Goal: Transaction & Acquisition: Purchase product/service

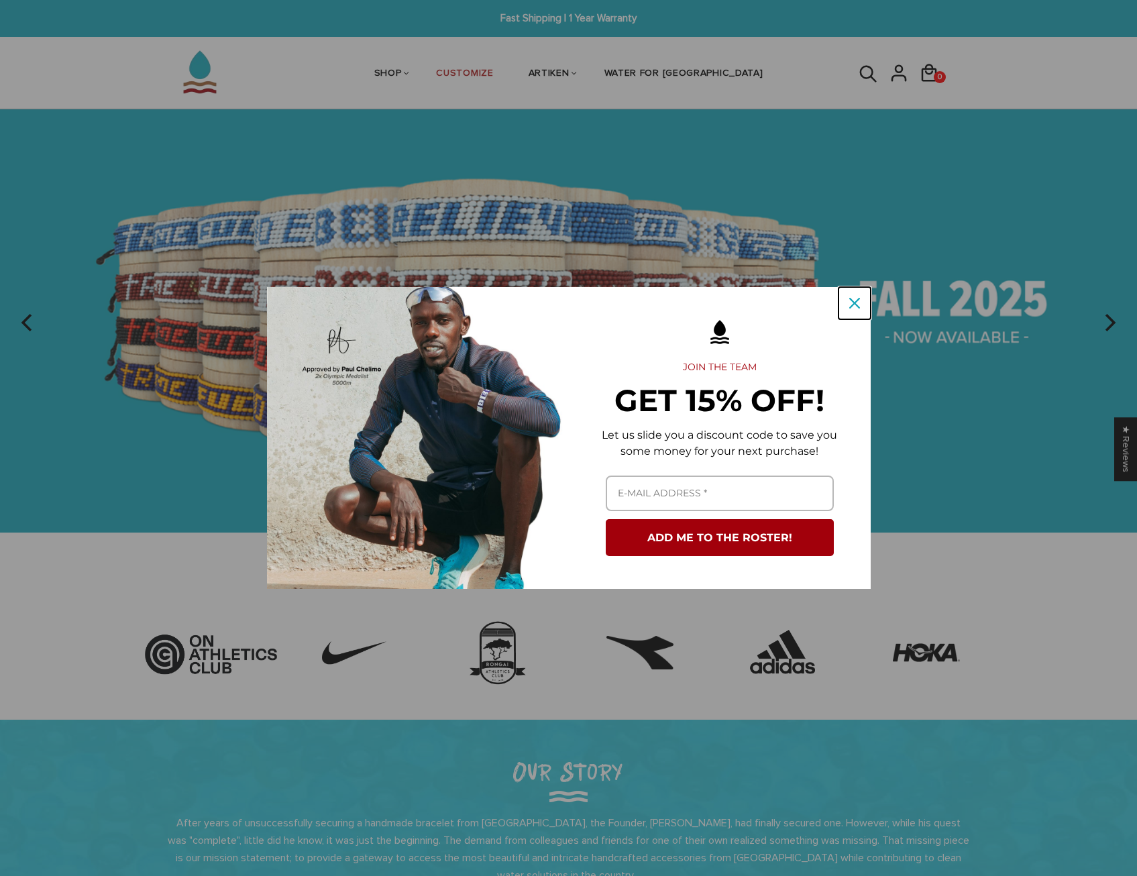
click at [854, 294] on div "Close" at bounding box center [854, 302] width 21 height 21
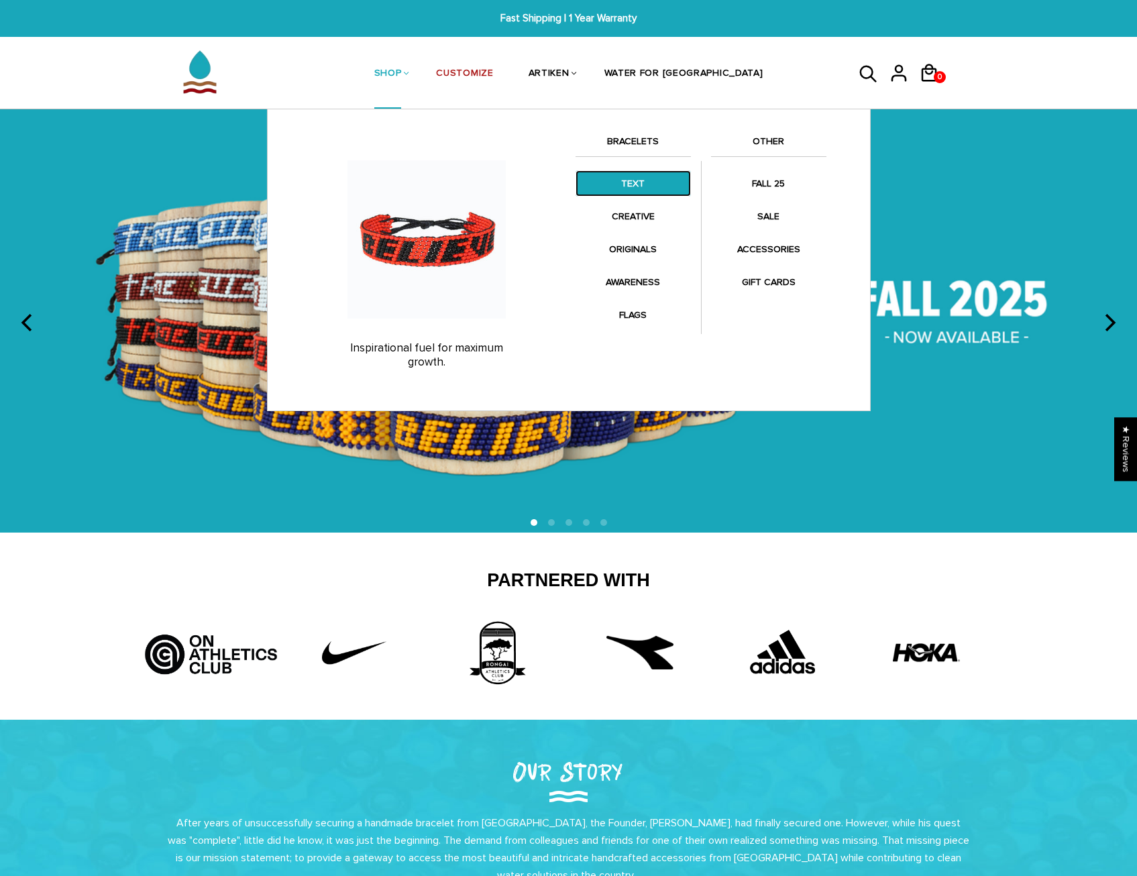
click at [633, 178] on link "TEXT" at bounding box center [633, 183] width 115 height 26
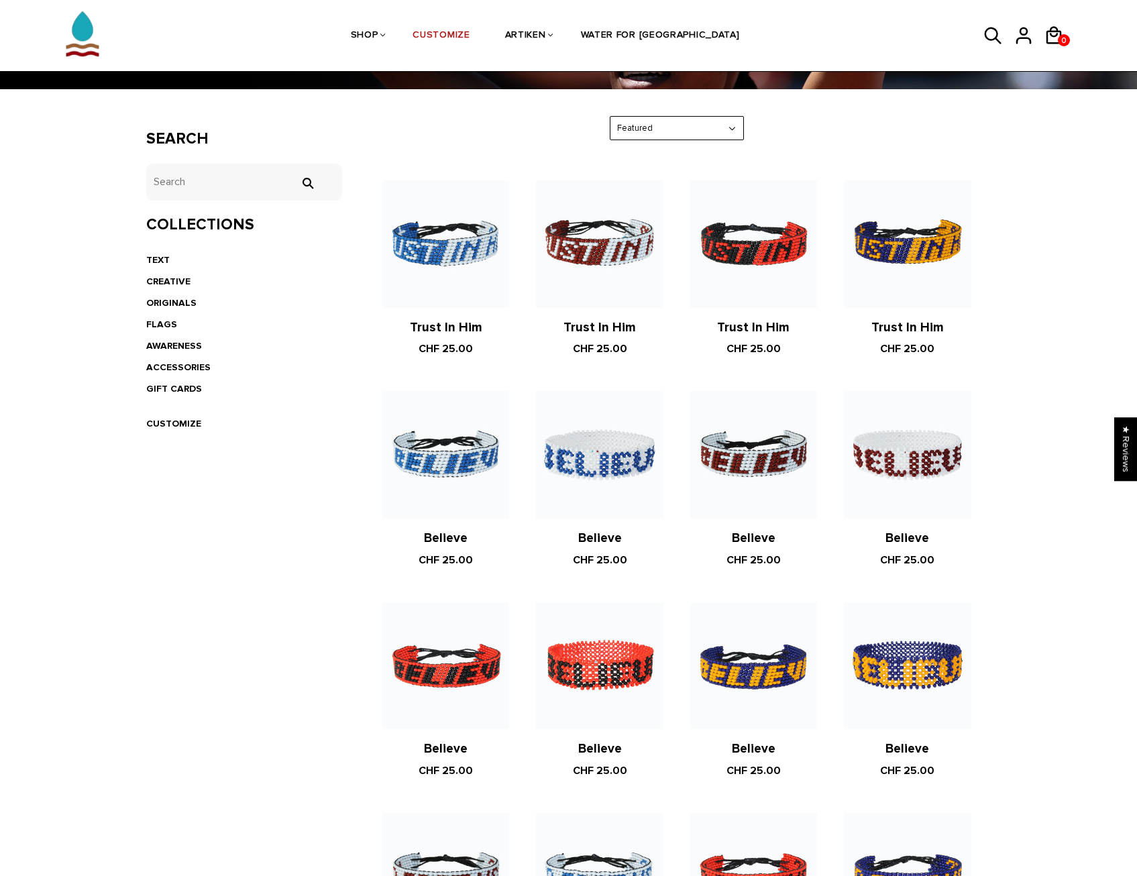
scroll to position [201, 0]
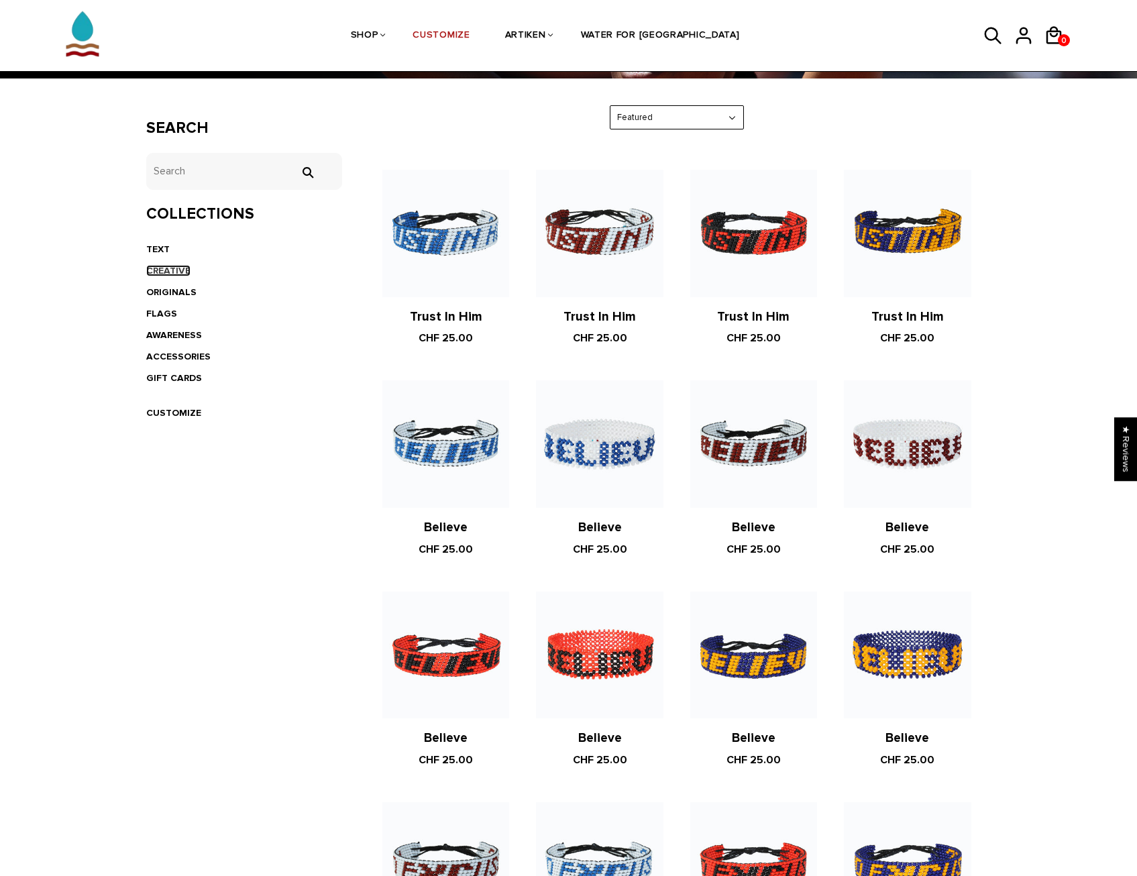
click at [172, 271] on link "CREATIVE" at bounding box center [168, 270] width 44 height 11
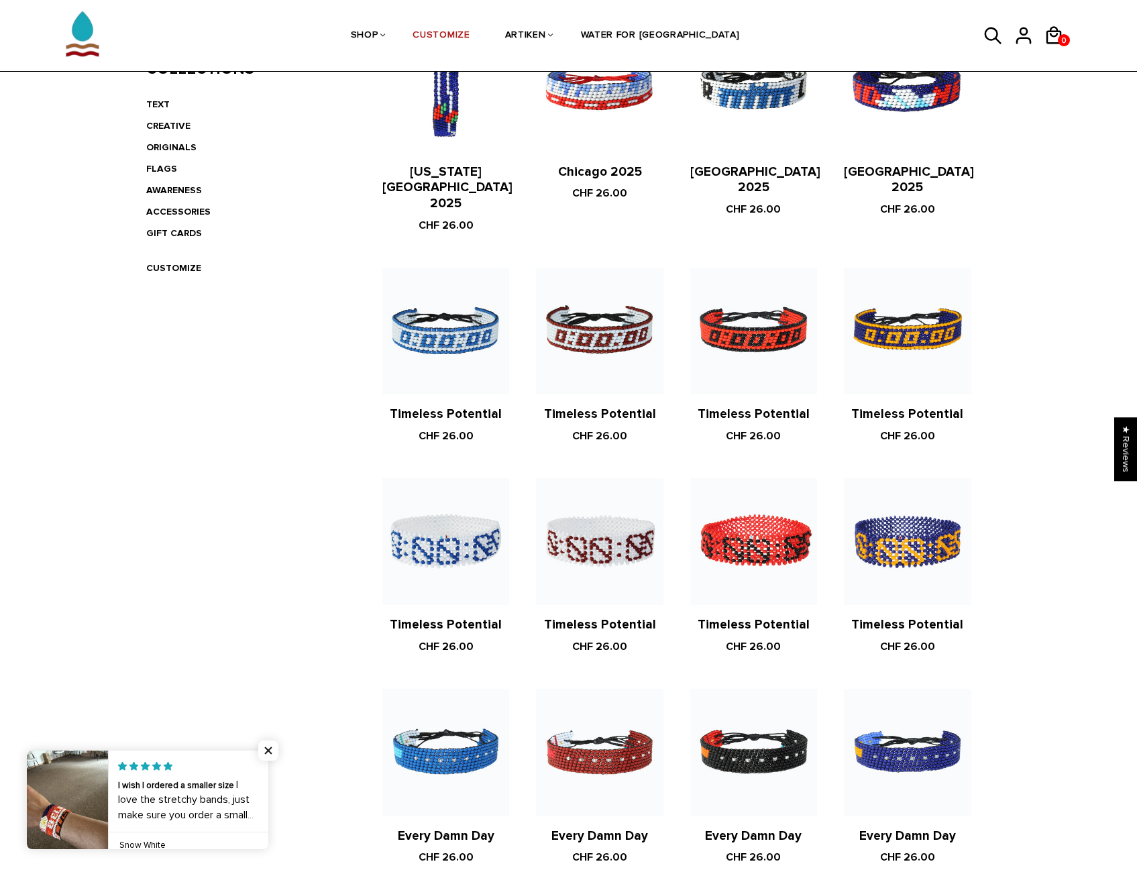
scroll to position [67, 0]
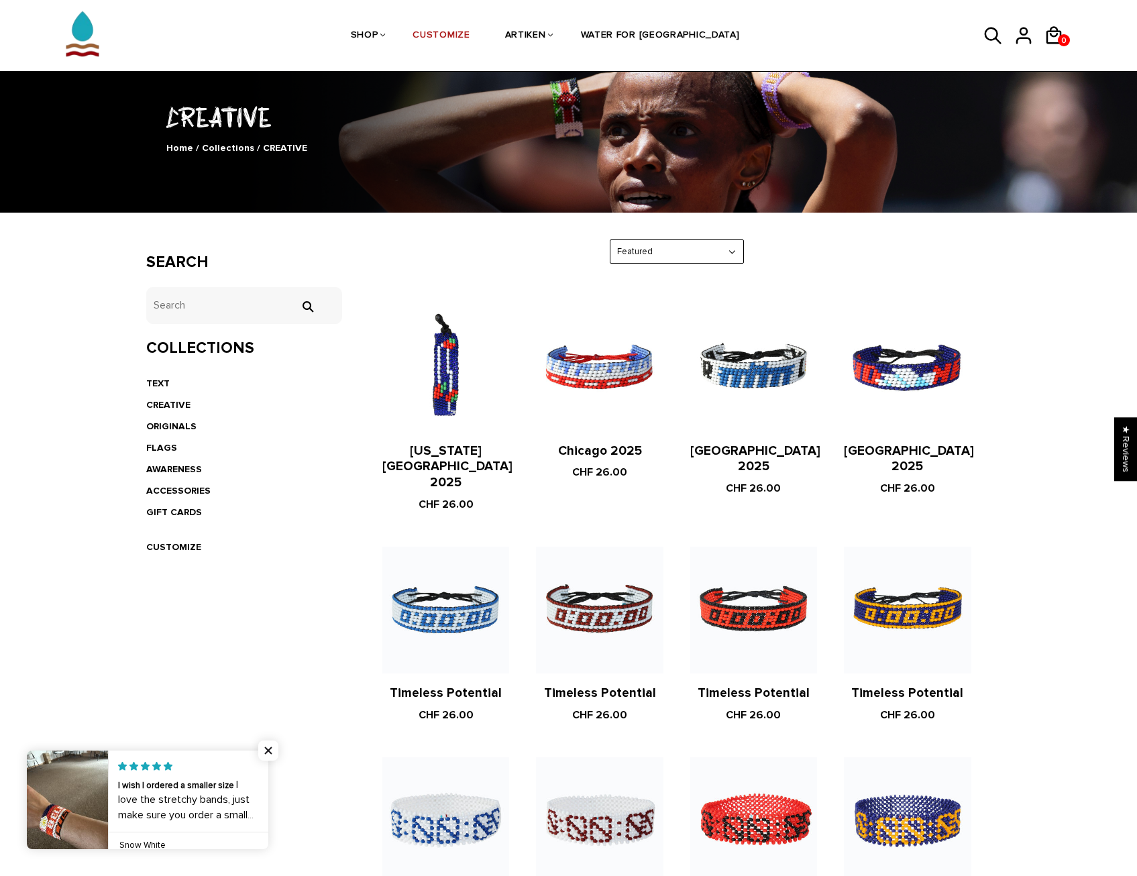
click at [153, 420] on li "ORIGINALS" at bounding box center [244, 426] width 197 height 21
click at [154, 422] on link "ORIGINALS" at bounding box center [171, 426] width 50 height 11
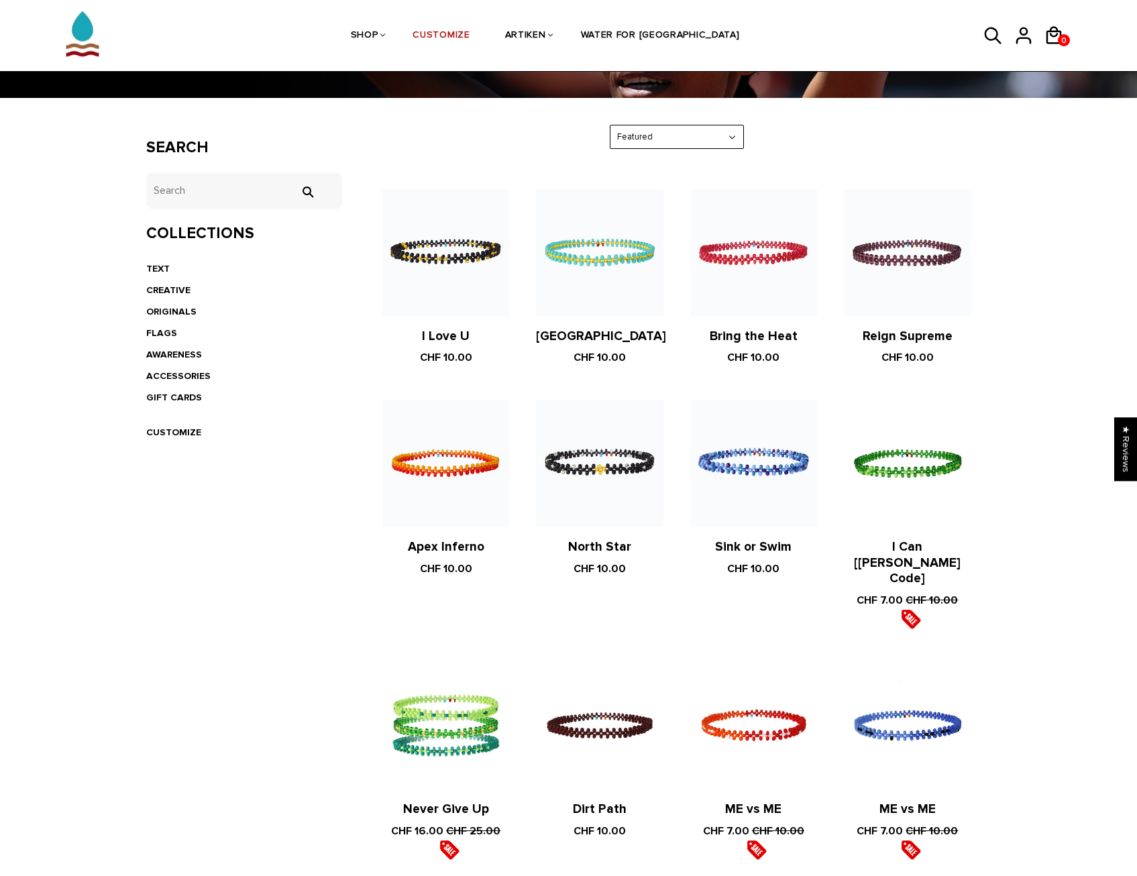
scroll to position [165, 0]
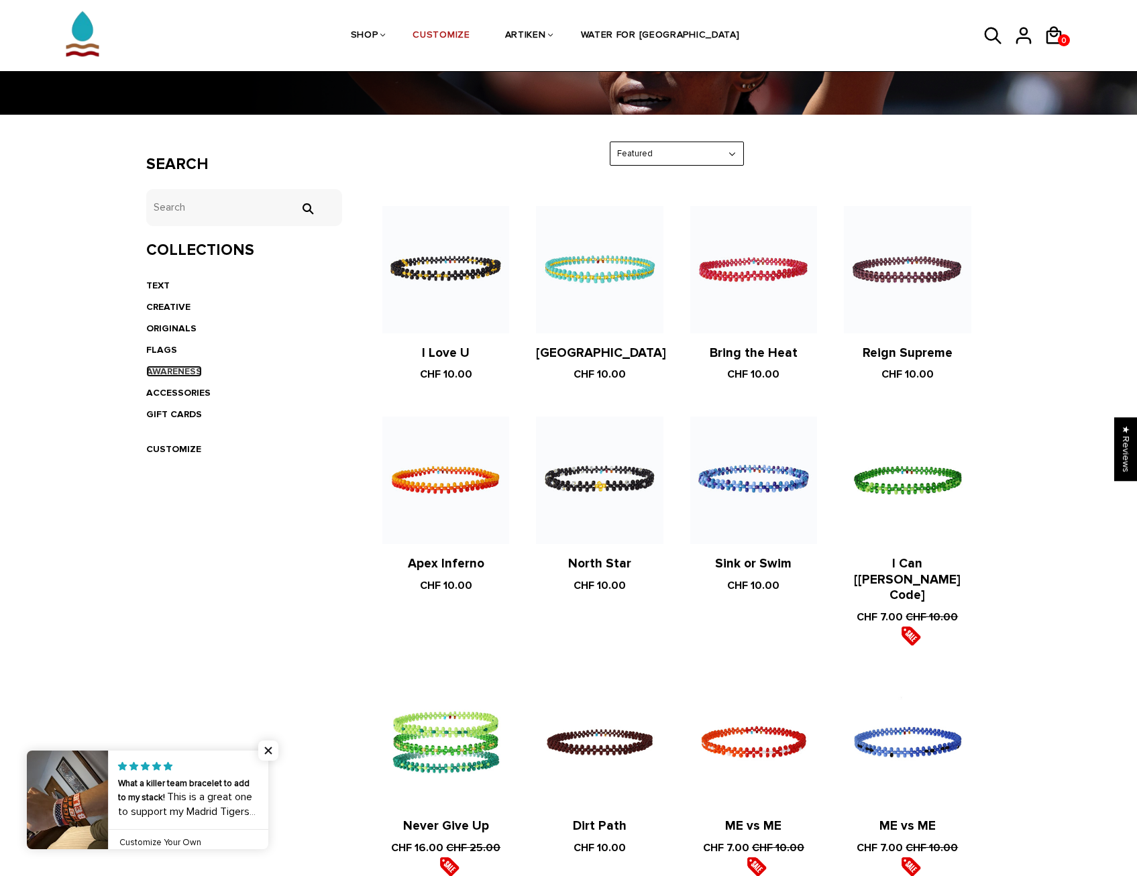
click at [155, 369] on link "AWARENESS" at bounding box center [174, 371] width 56 height 11
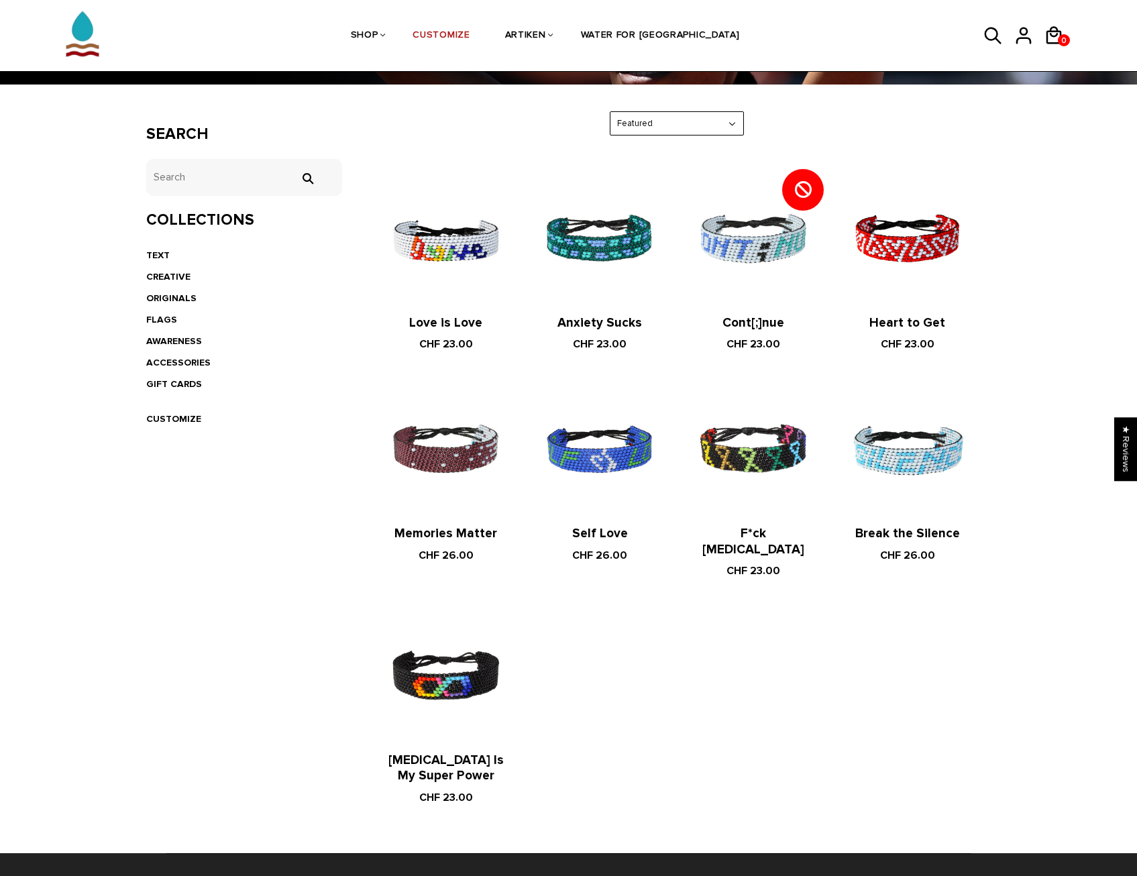
scroll to position [201, 0]
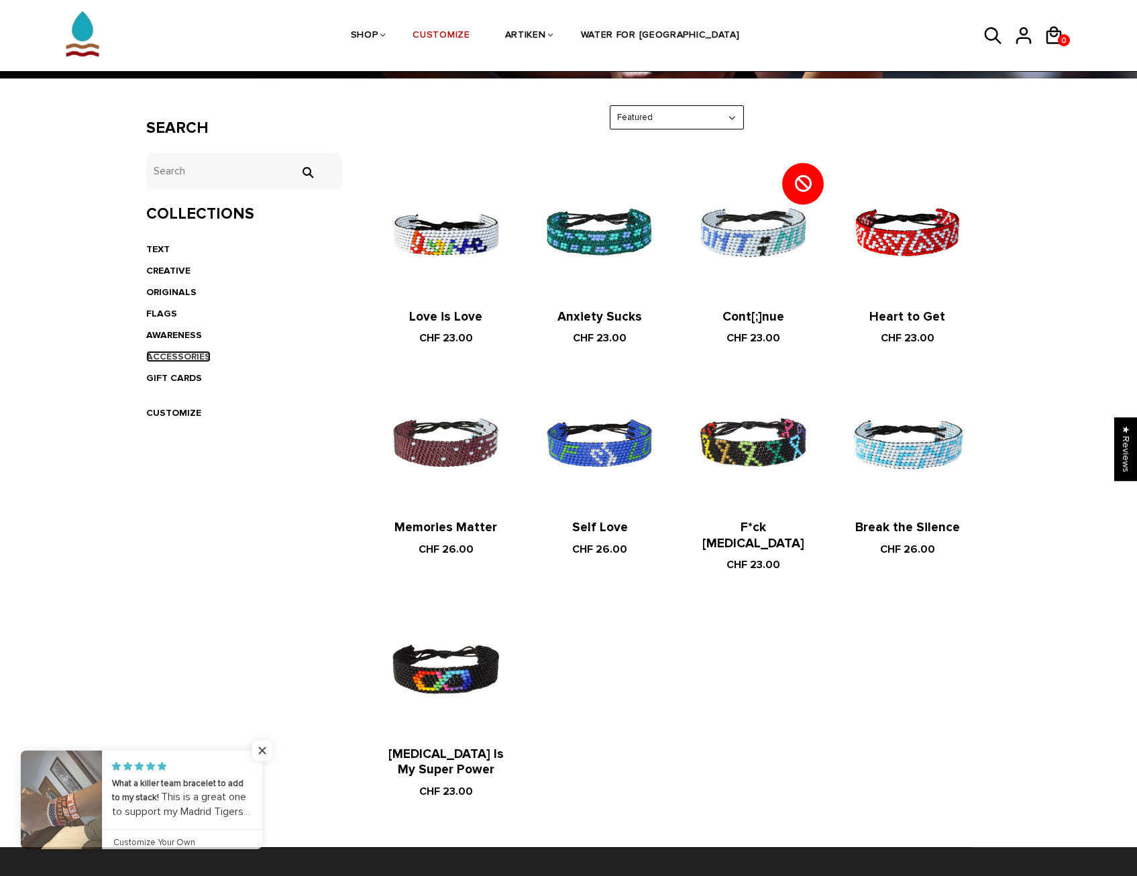
click at [188, 351] on link "ACCESSORIES" at bounding box center [178, 356] width 64 height 11
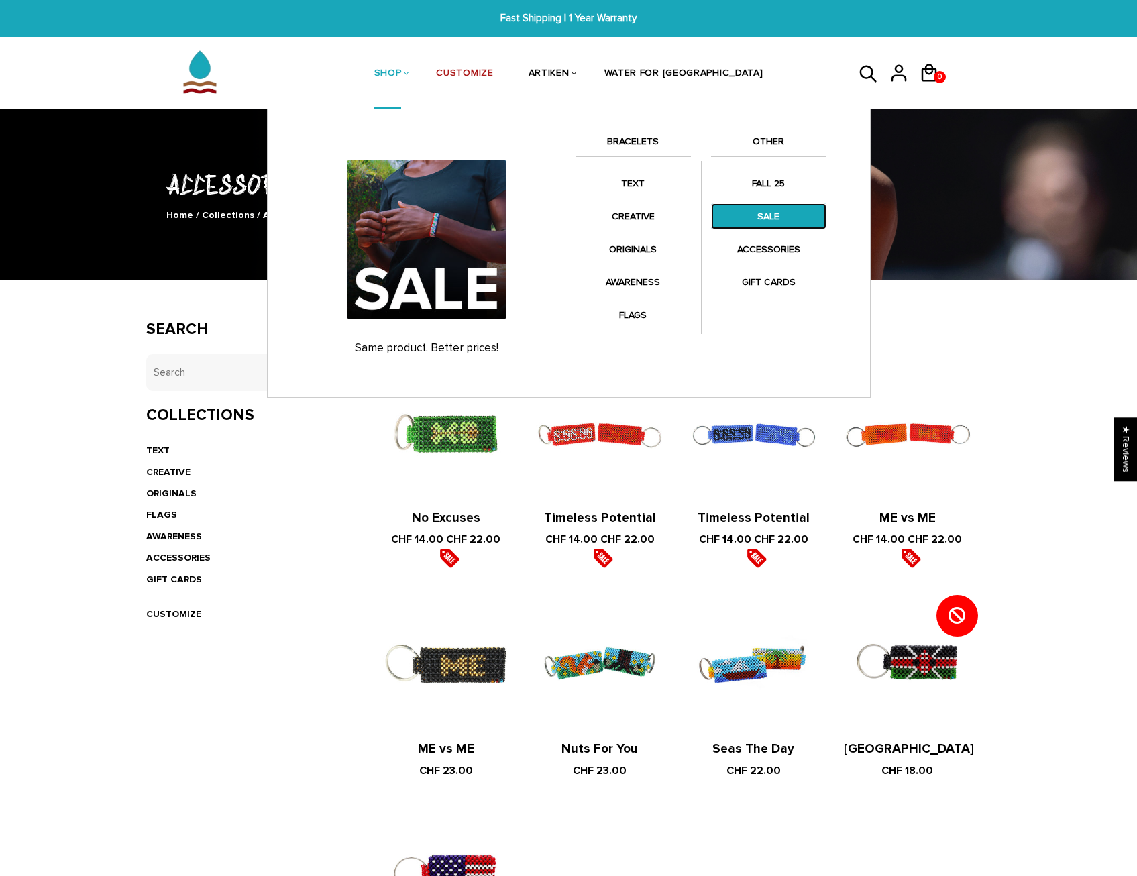
click at [776, 207] on link "SALE" at bounding box center [768, 216] width 115 height 26
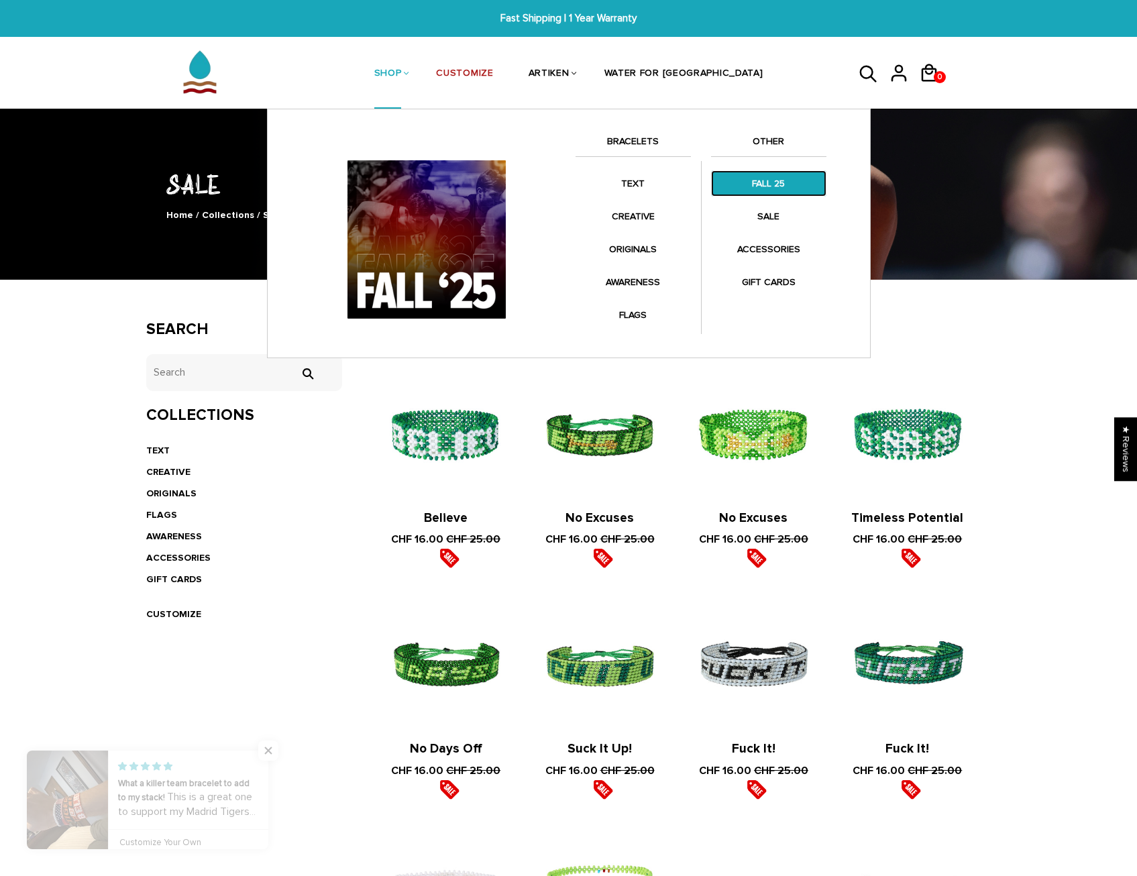
click at [746, 182] on link "FALL 25" at bounding box center [768, 183] width 115 height 26
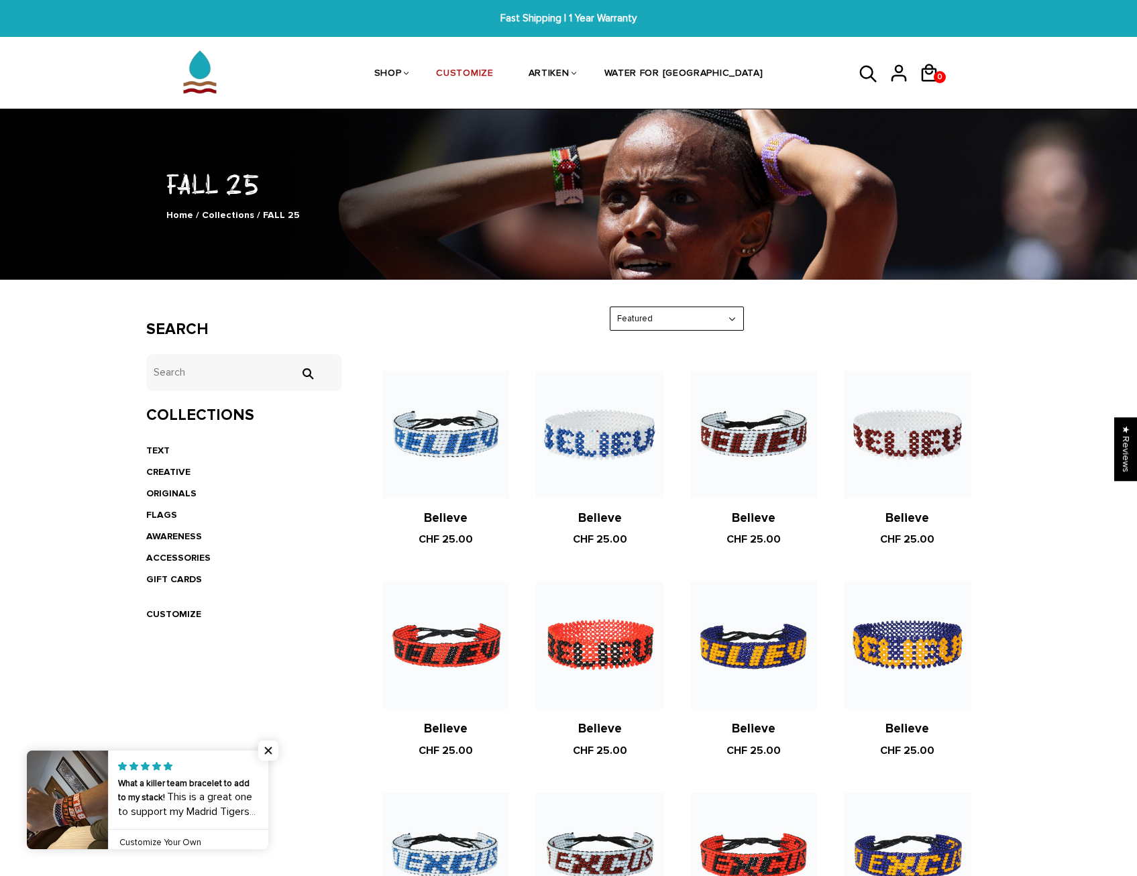
click at [732, 326] on select "Featured Best Selling $ Low to High $ High to Low Z-A A-Z Oldest to Newest Newe…" at bounding box center [676, 318] width 133 height 23
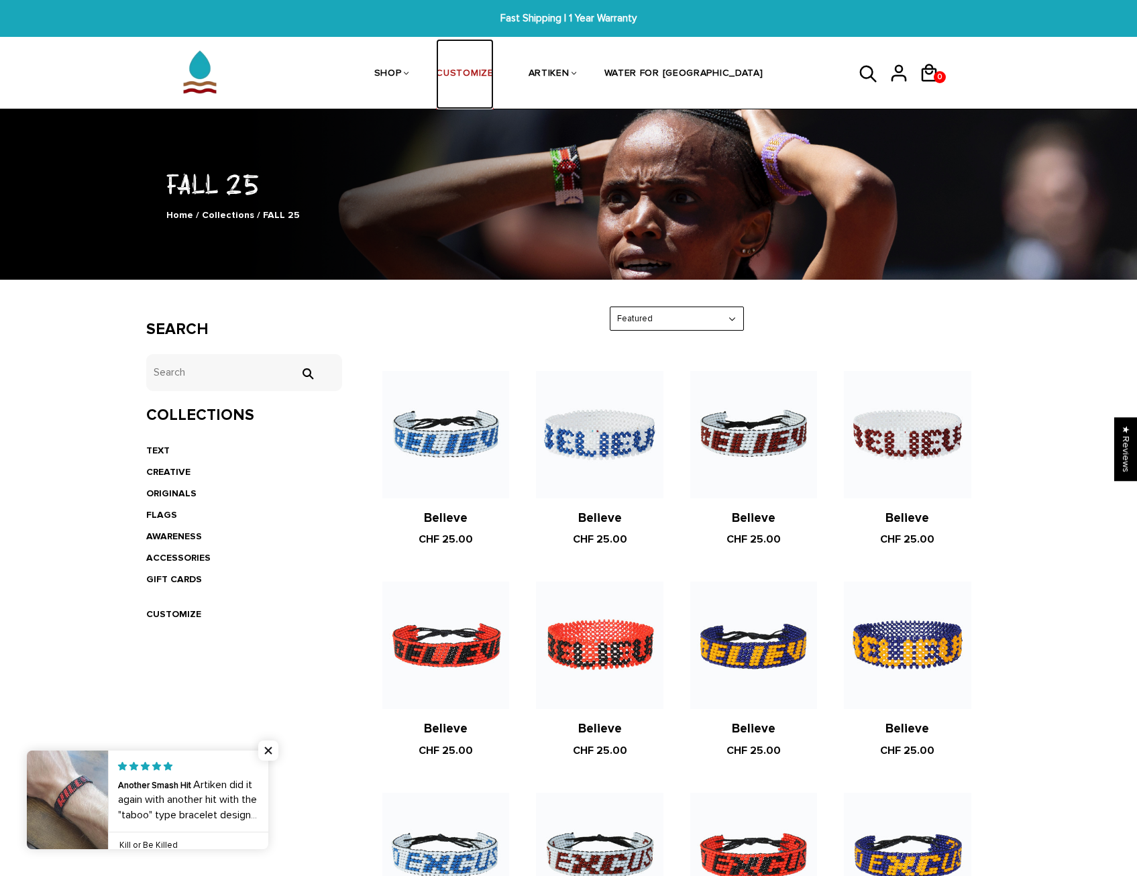
click at [493, 65] on link "CUSTOMIZE" at bounding box center [464, 74] width 57 height 71
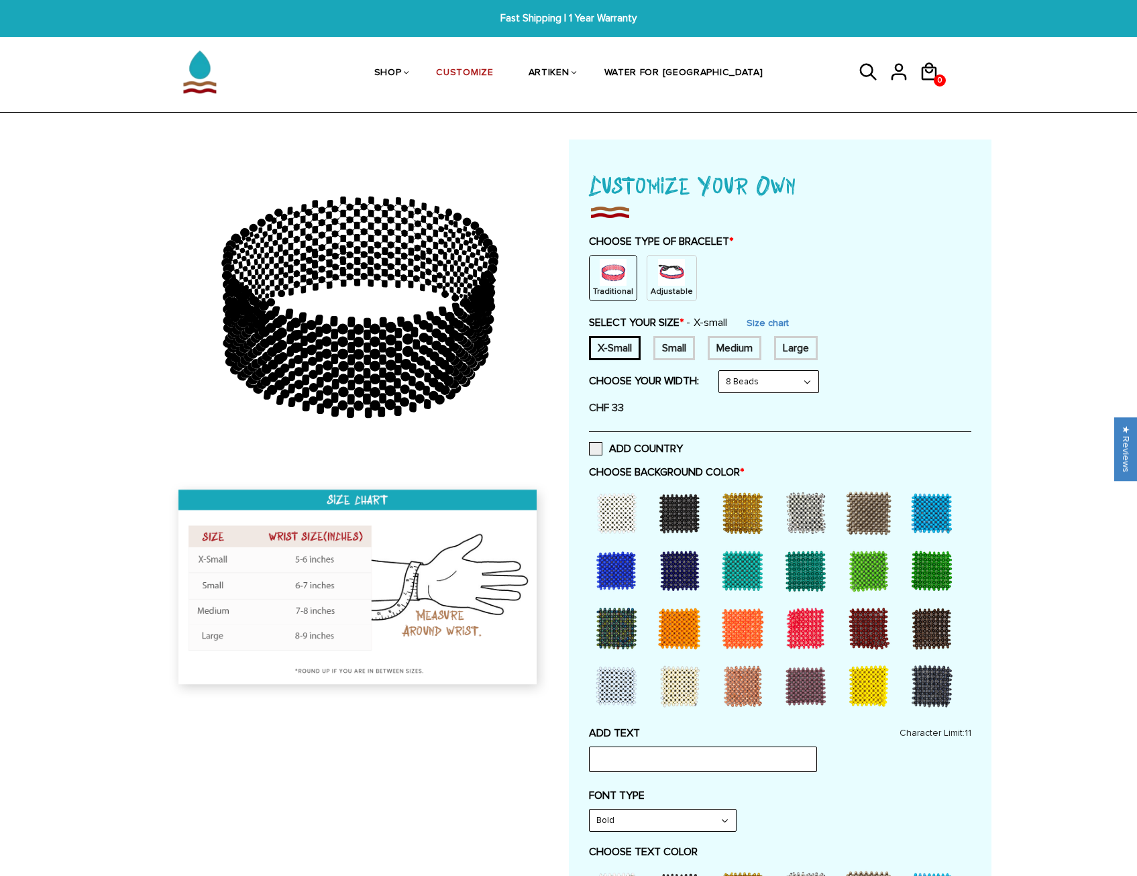
click at [658, 264] on img at bounding box center [671, 272] width 27 height 27
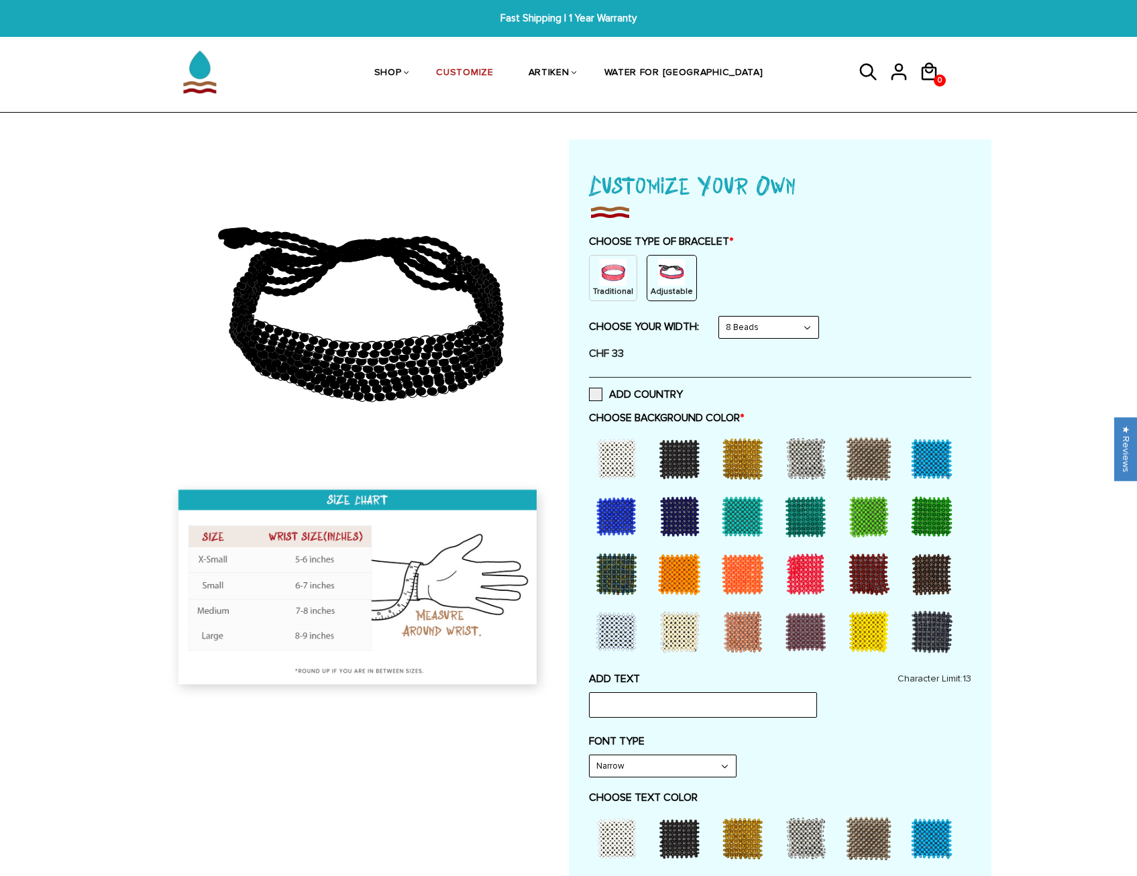
click at [818, 329] on select "8 Beads 6 Beads 10 Beads" at bounding box center [768, 327] width 99 height 21
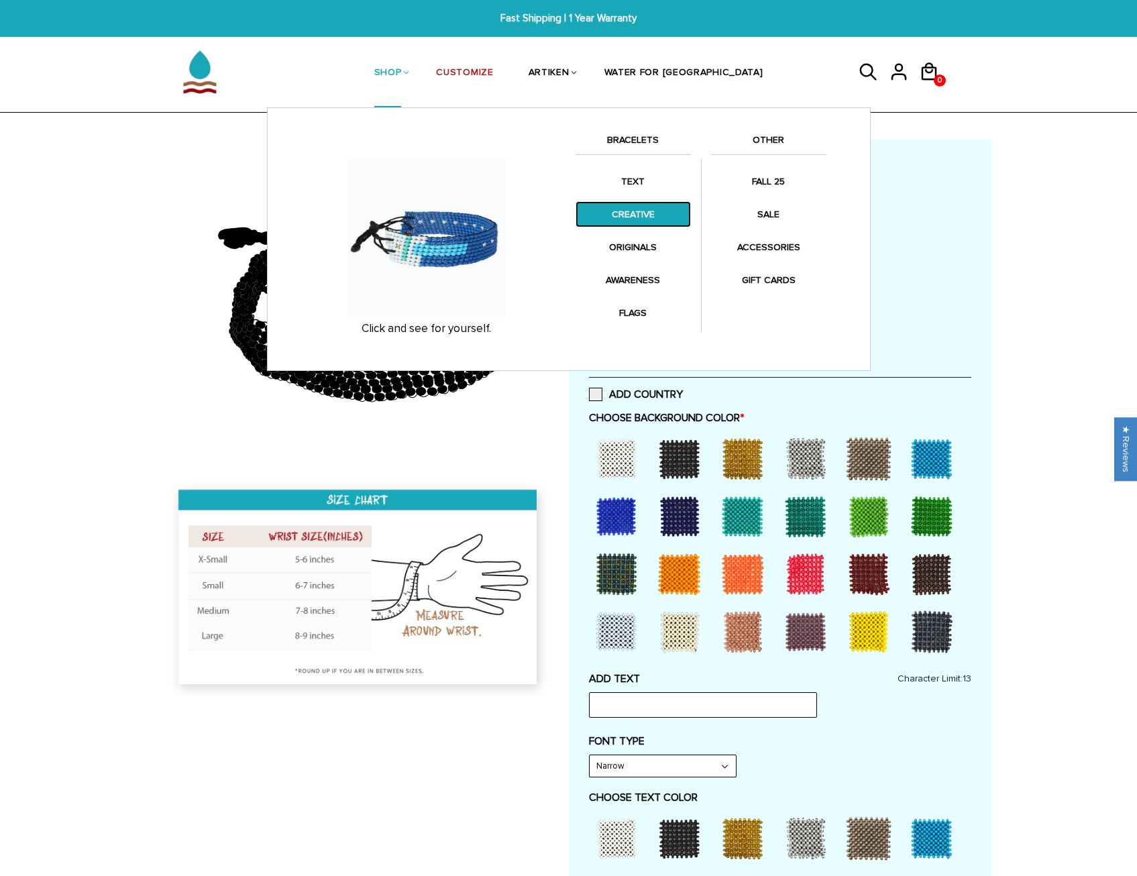
click at [633, 215] on link "CREATIVE" at bounding box center [633, 214] width 115 height 26
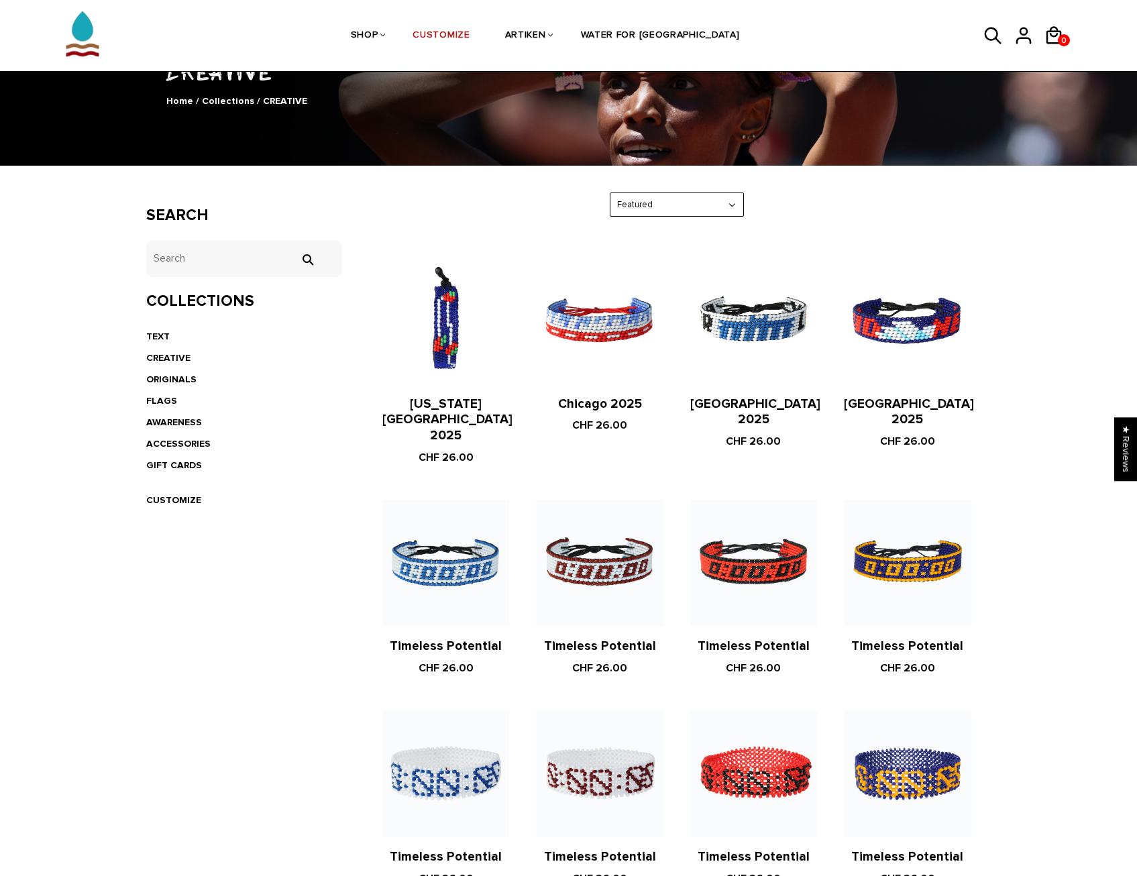
scroll to position [335, 0]
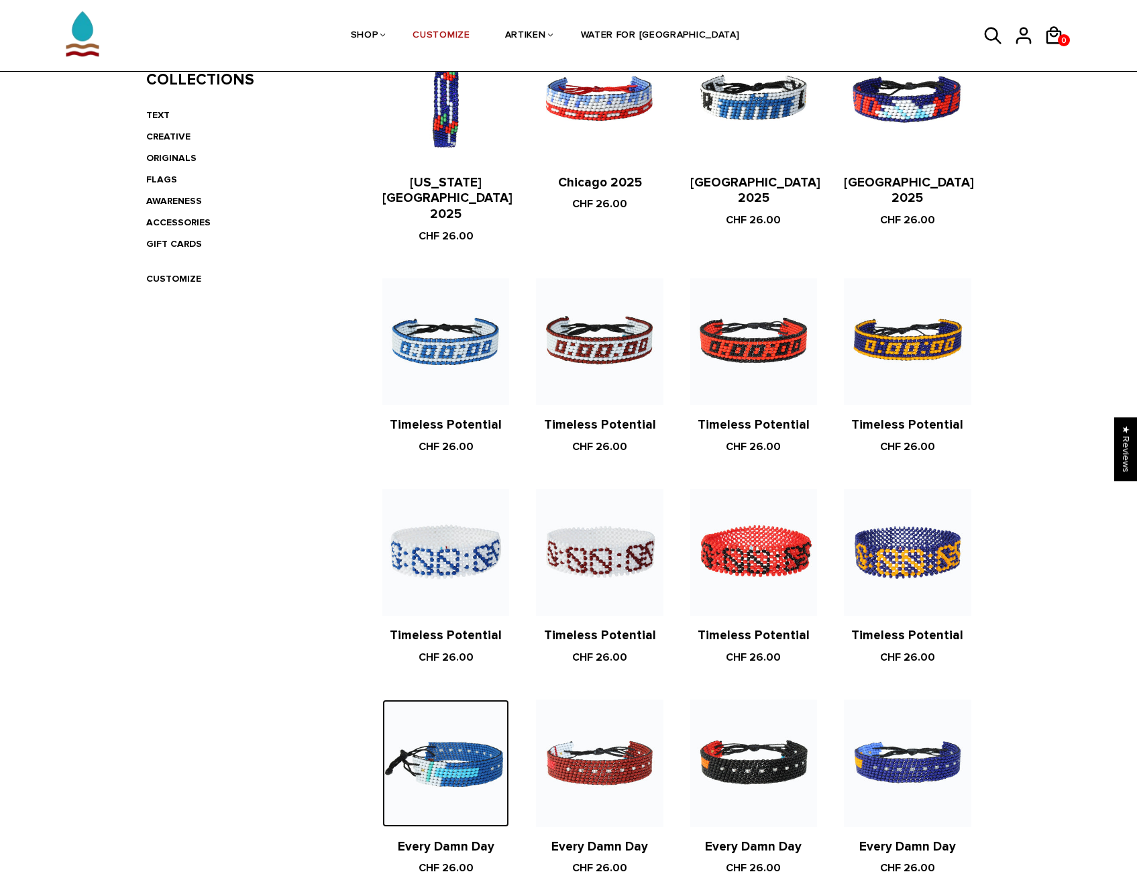
click at [408, 729] on img at bounding box center [445, 763] width 127 height 127
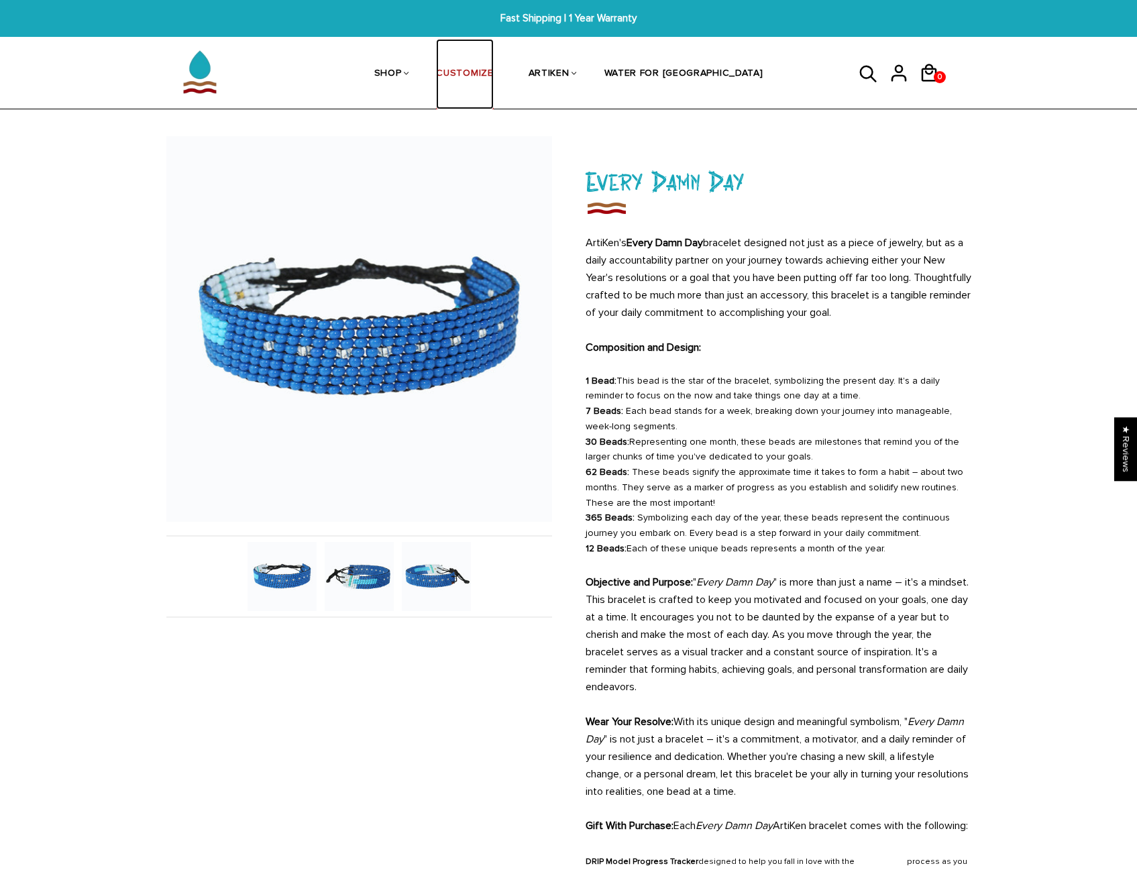
click at [493, 85] on link "CUSTOMIZE" at bounding box center [464, 74] width 57 height 71
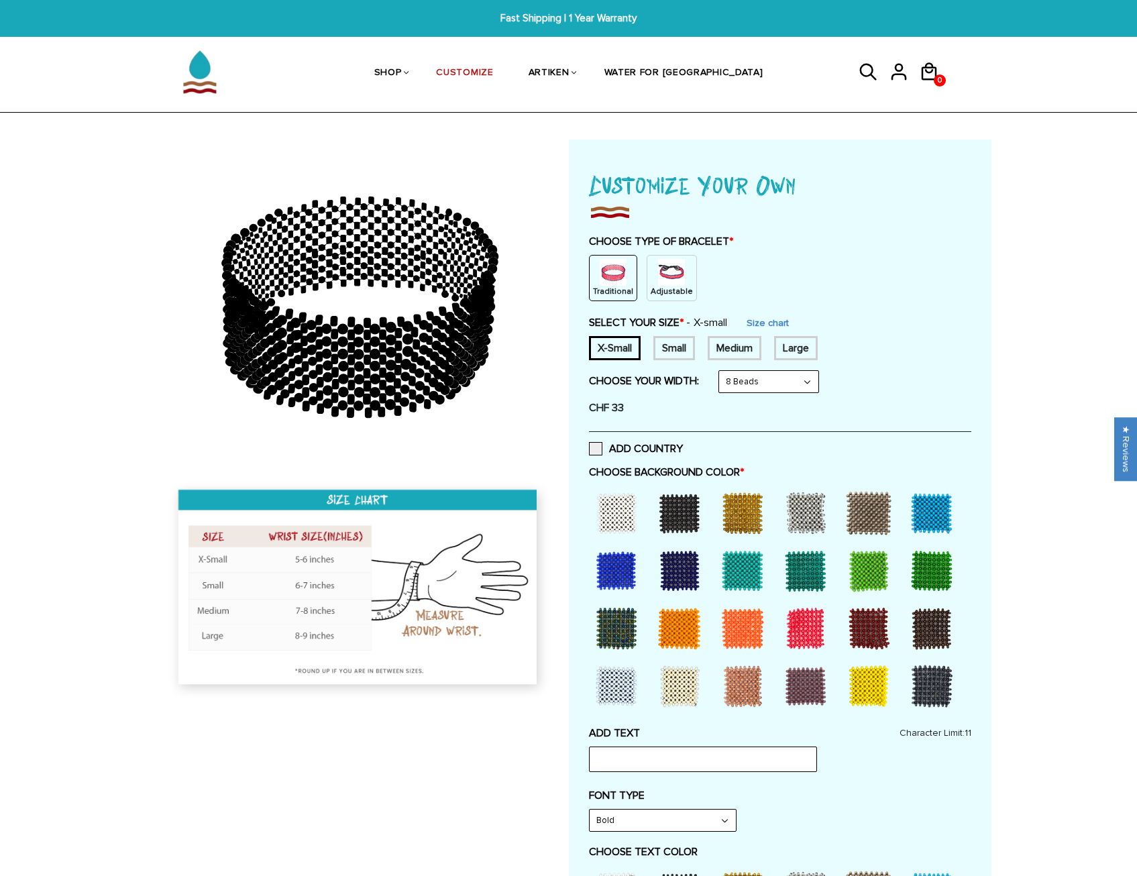
click at [666, 273] on img at bounding box center [671, 272] width 27 height 27
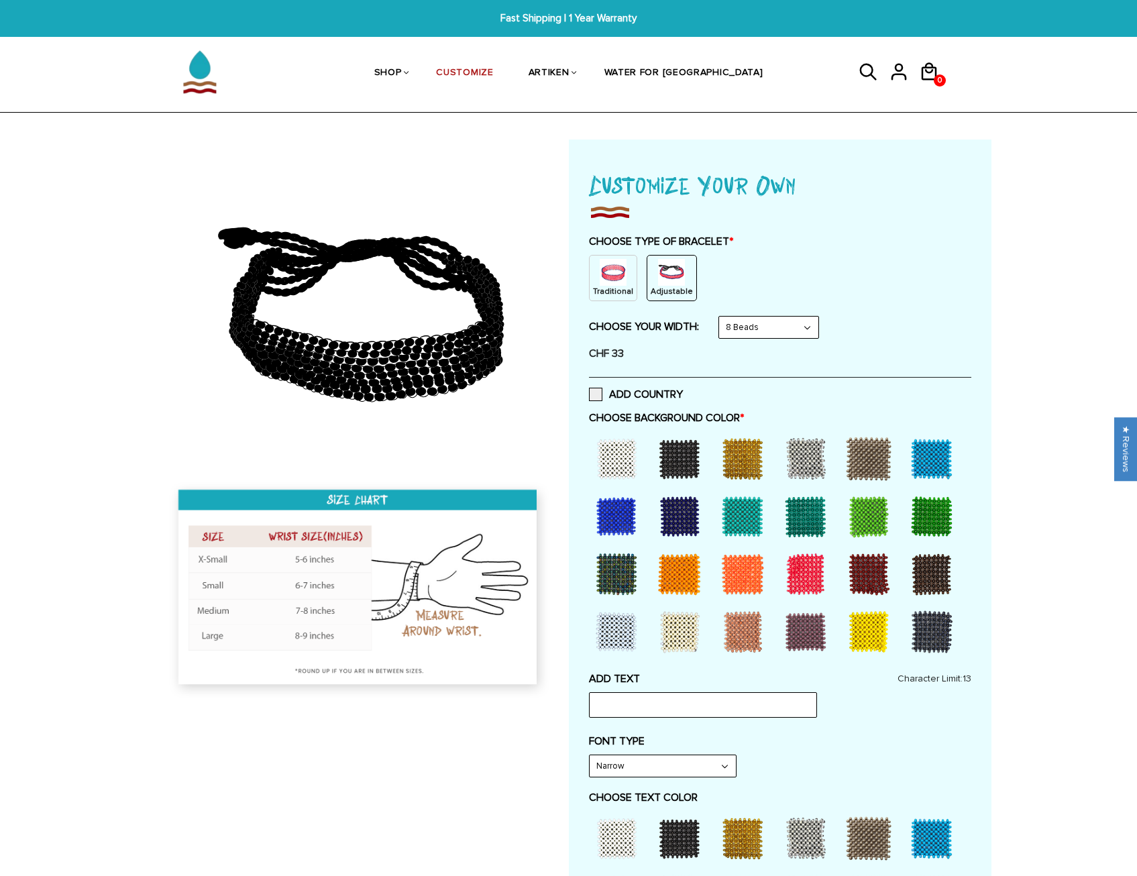
click at [747, 325] on select "8 Beads 6 Beads 10 Beads" at bounding box center [768, 327] width 99 height 21
select select "6-beads"
click at [722, 317] on select "8 Beads 6 Beads 10 Beads" at bounding box center [768, 327] width 99 height 21
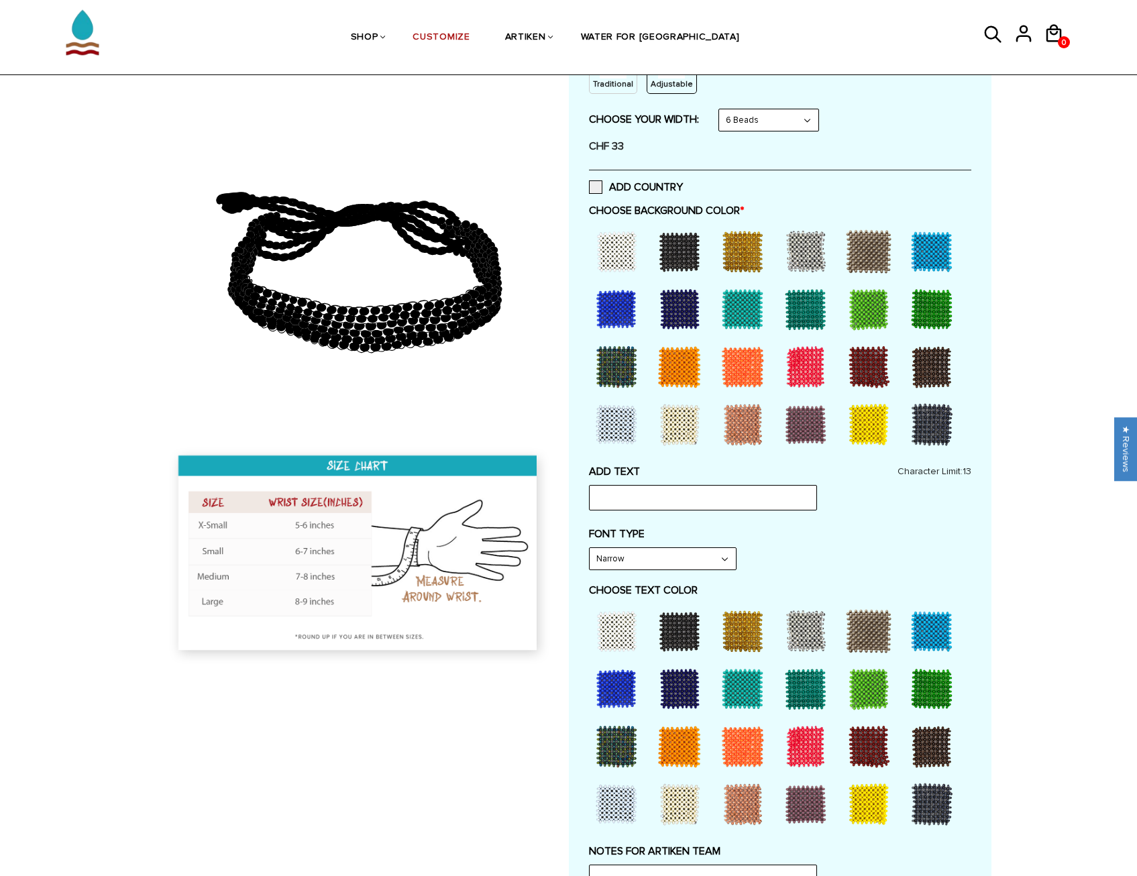
scroll to position [201, 0]
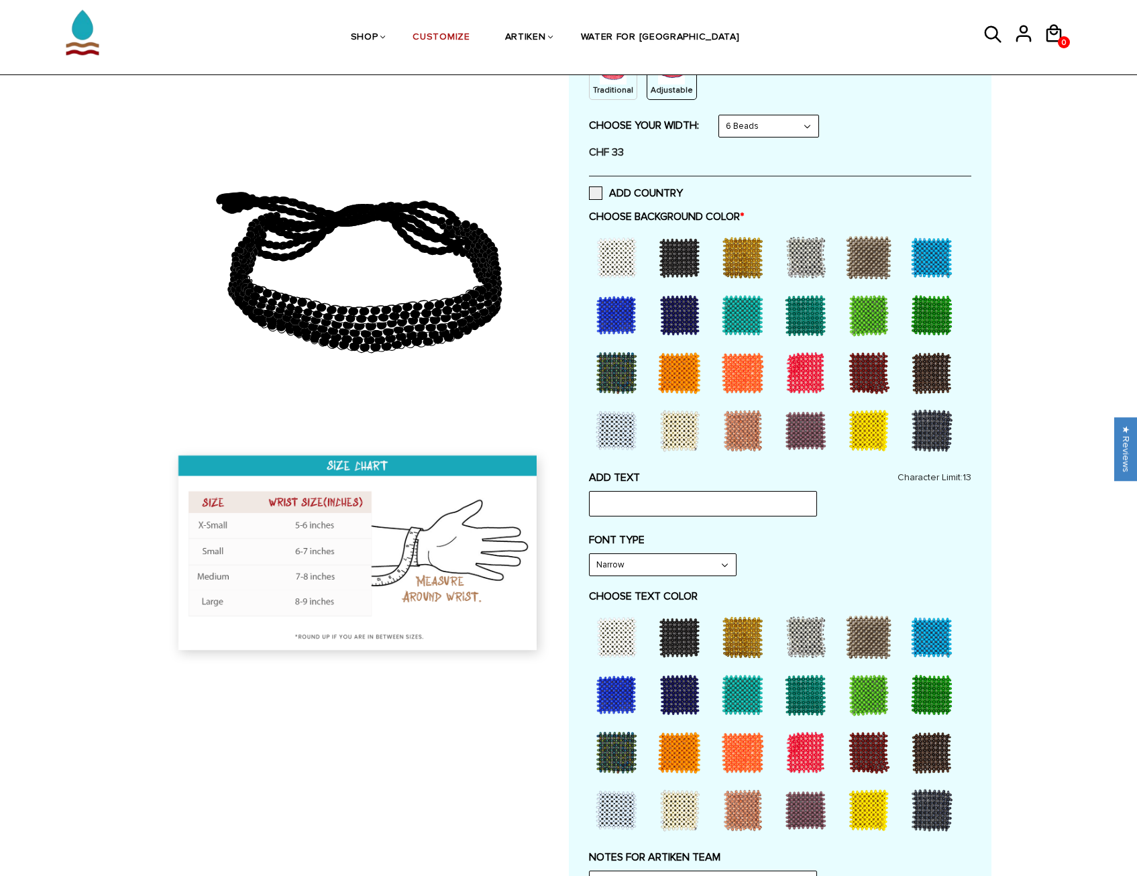
click at [917, 375] on div at bounding box center [932, 373] width 54 height 54
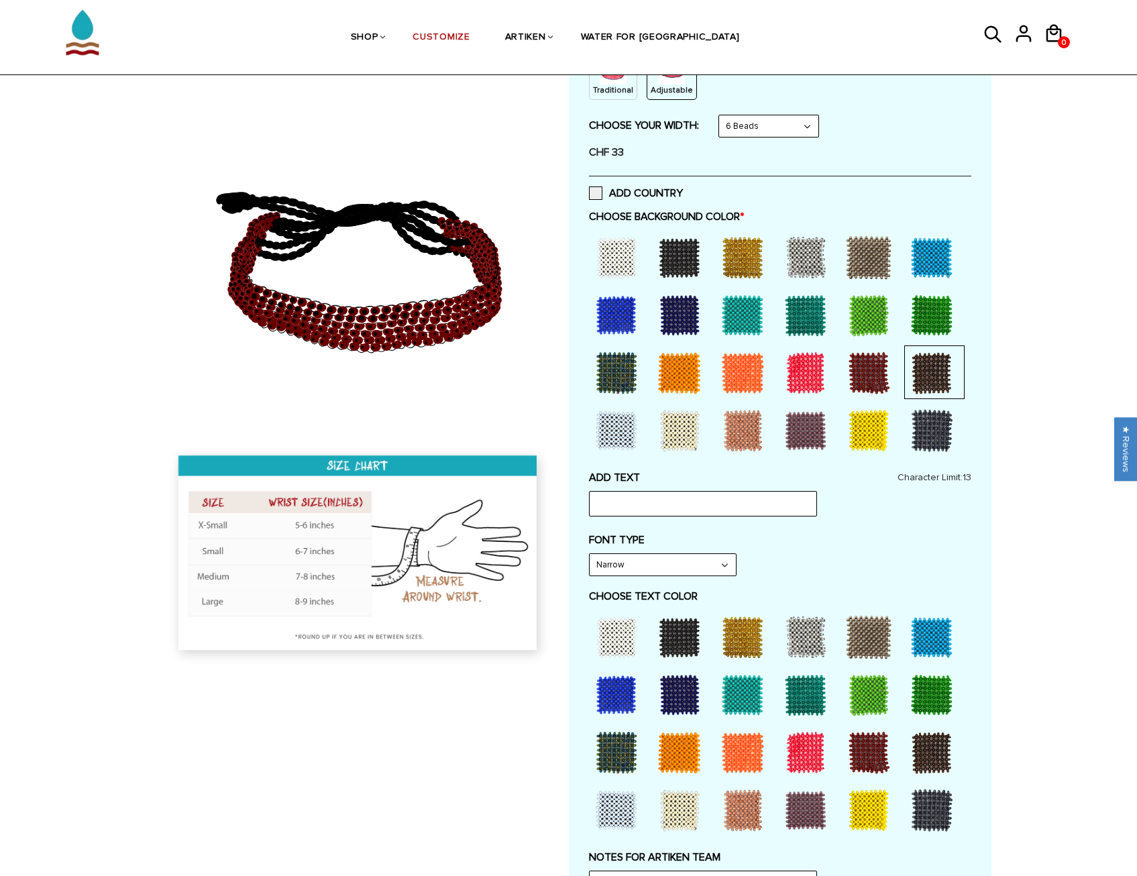
click at [880, 375] on div at bounding box center [869, 373] width 54 height 54
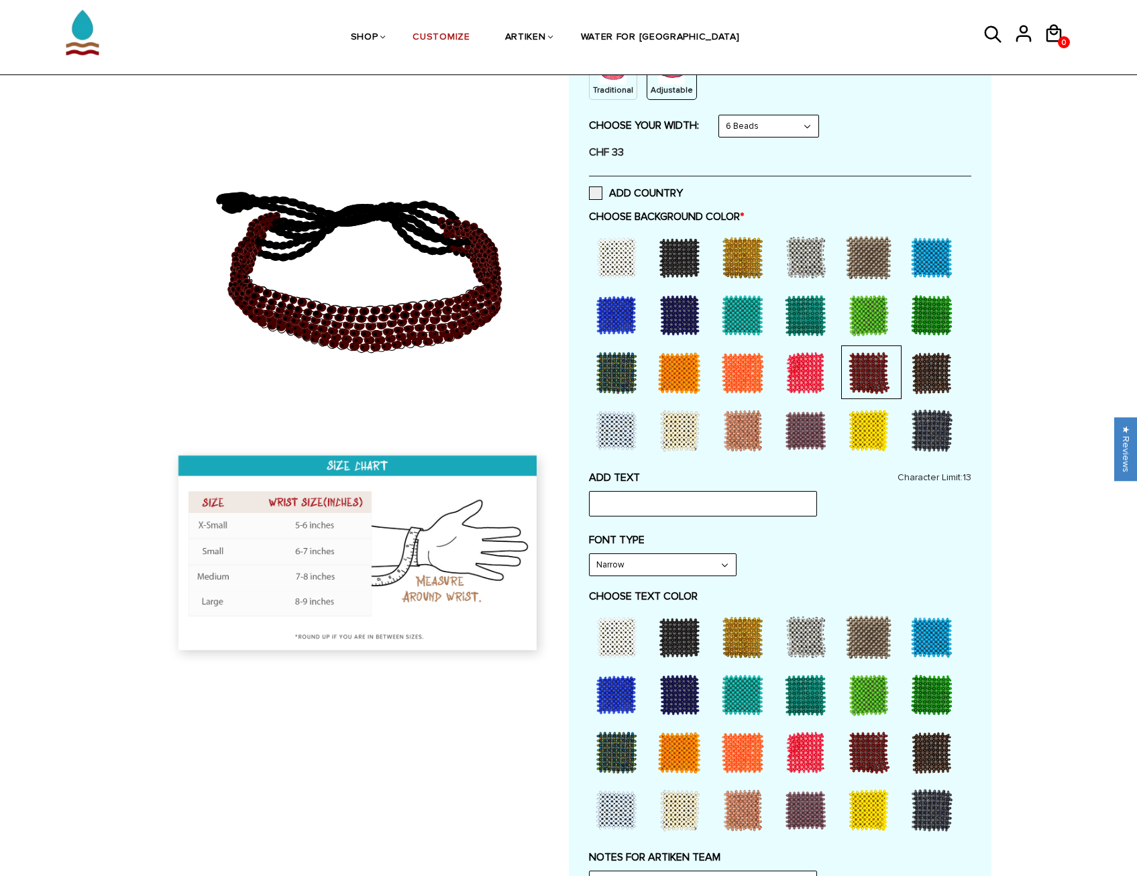
click at [799, 429] on div at bounding box center [806, 431] width 54 height 54
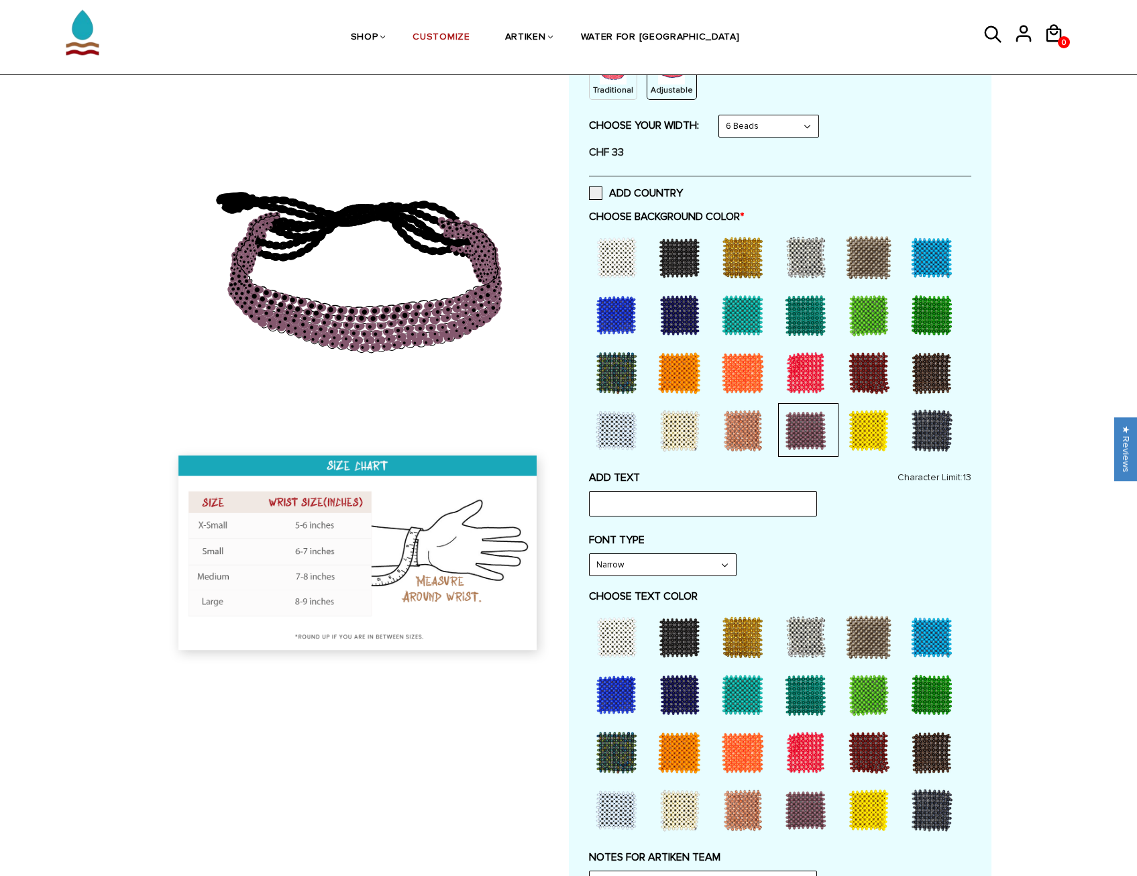
click at [688, 248] on div at bounding box center [680, 258] width 54 height 54
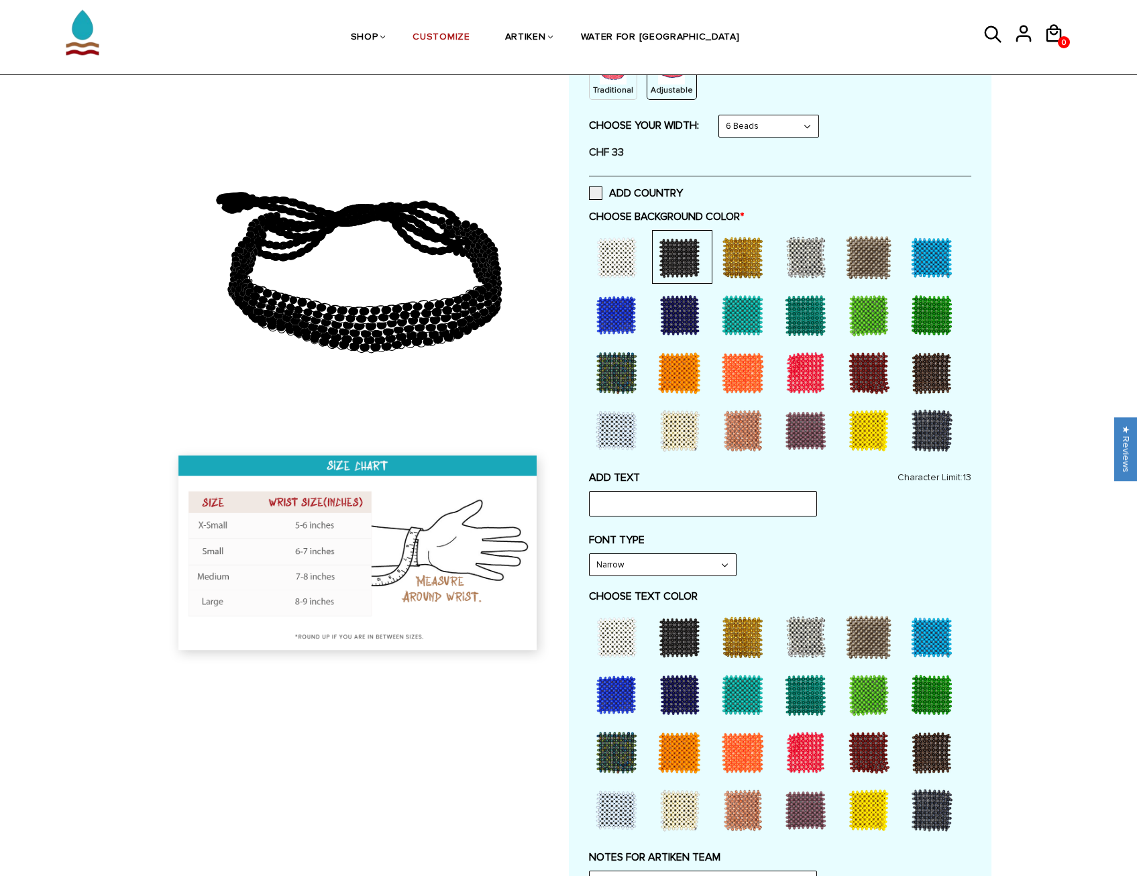
click at [745, 254] on div at bounding box center [743, 258] width 54 height 54
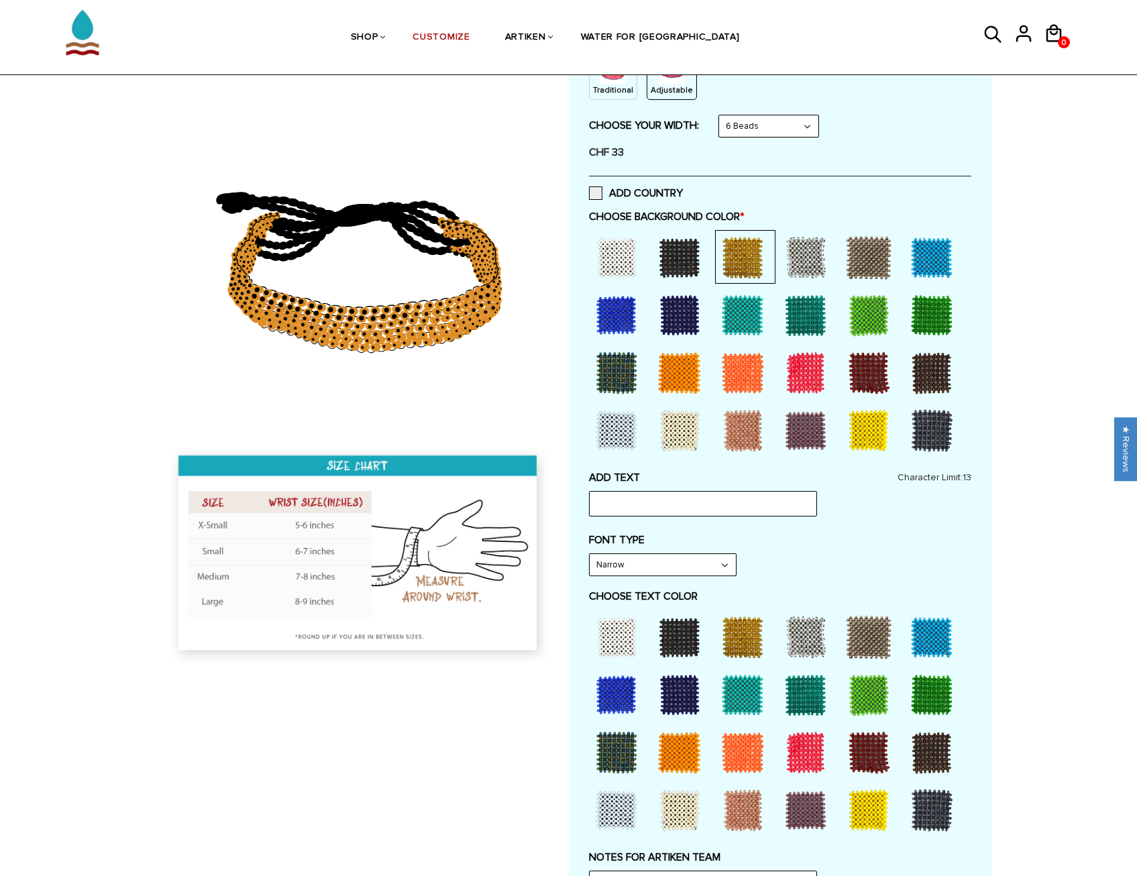
click at [867, 256] on div at bounding box center [869, 258] width 54 height 54
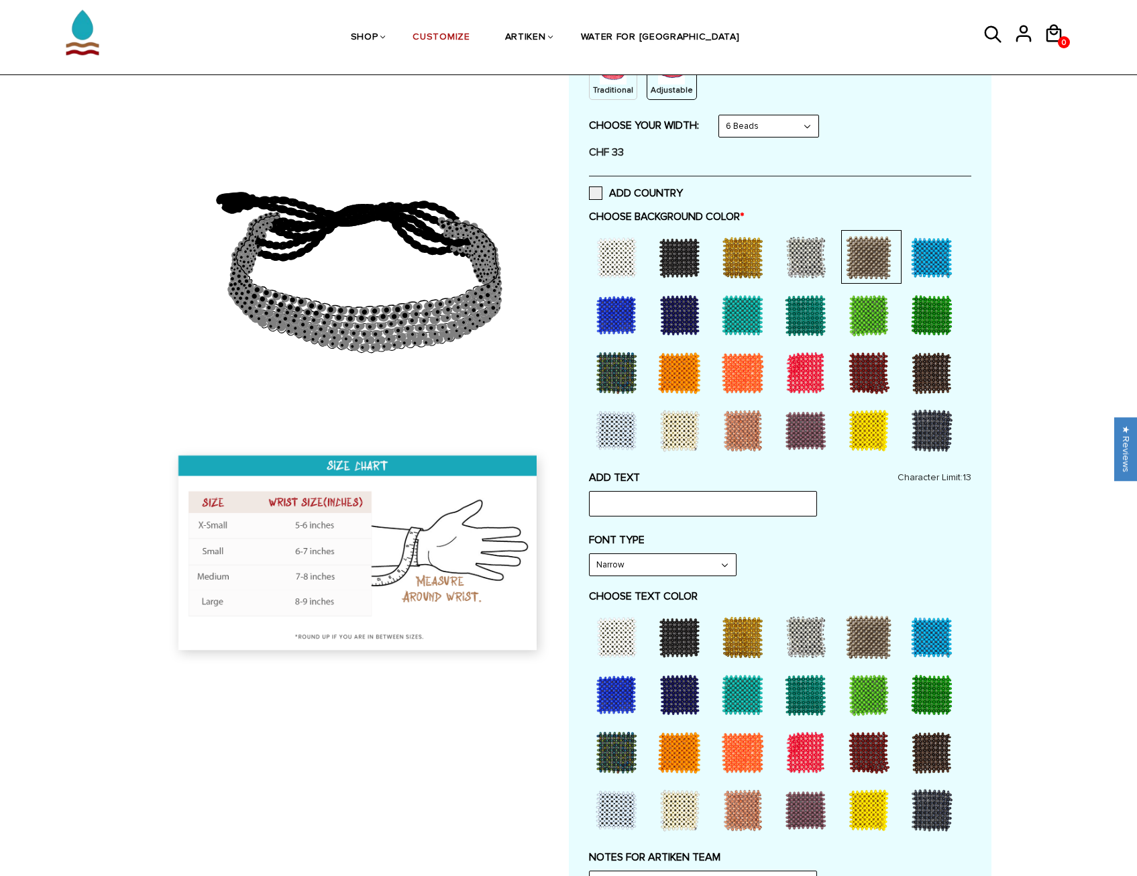
click at [624, 372] on div at bounding box center [617, 373] width 54 height 54
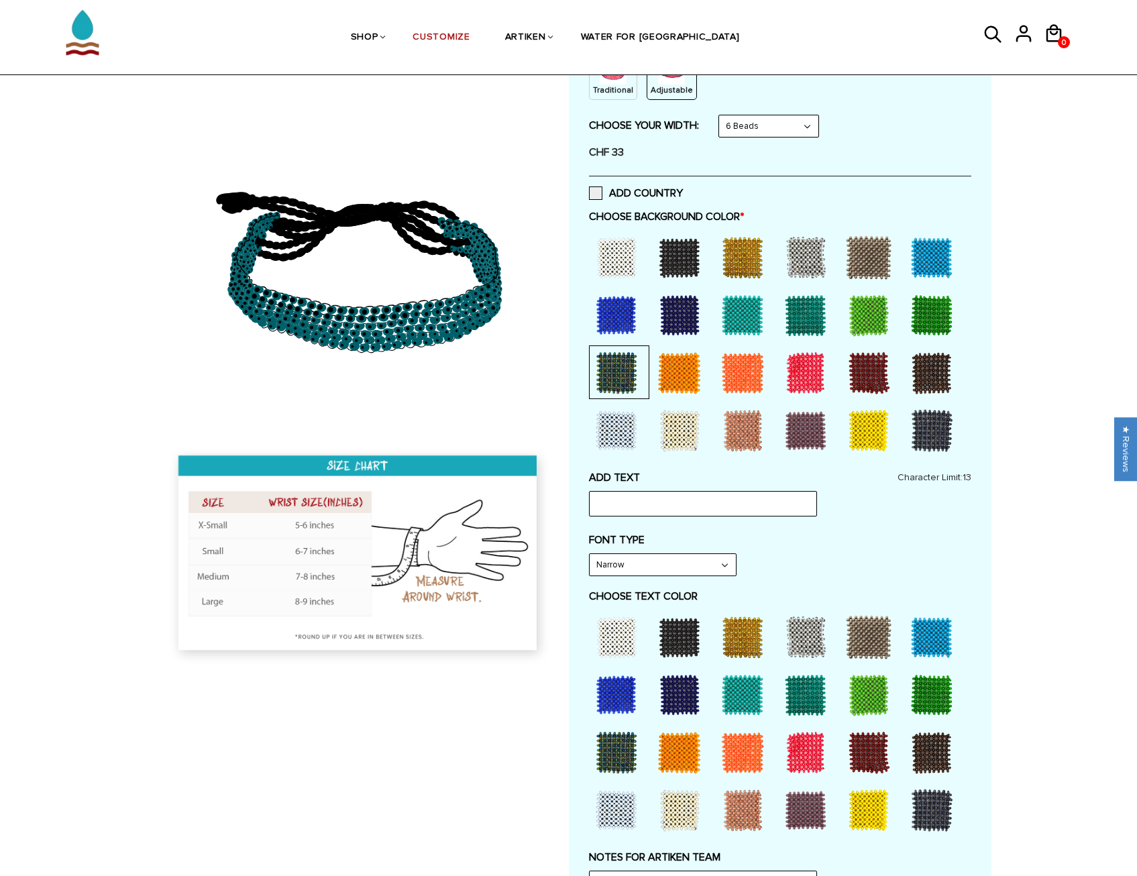
click at [792, 311] on div at bounding box center [806, 315] width 54 height 54
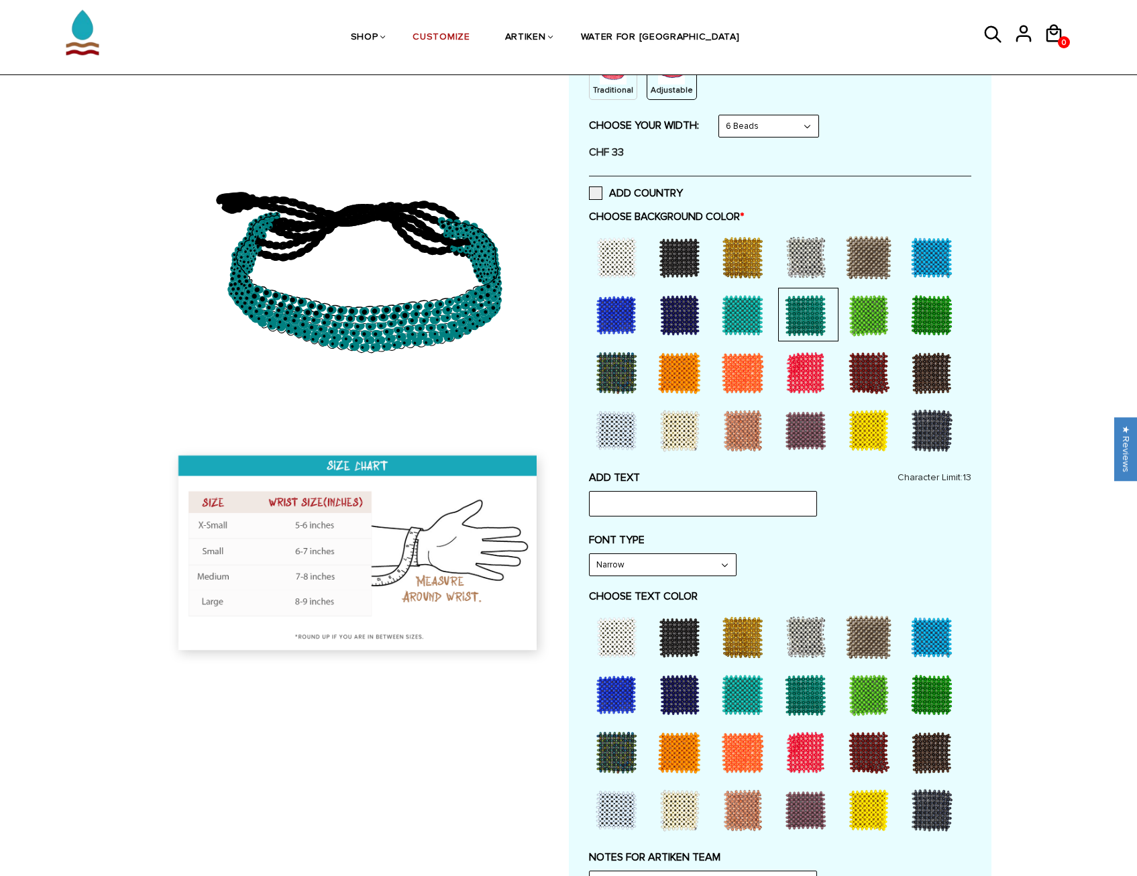
click at [918, 313] on div at bounding box center [932, 315] width 54 height 54
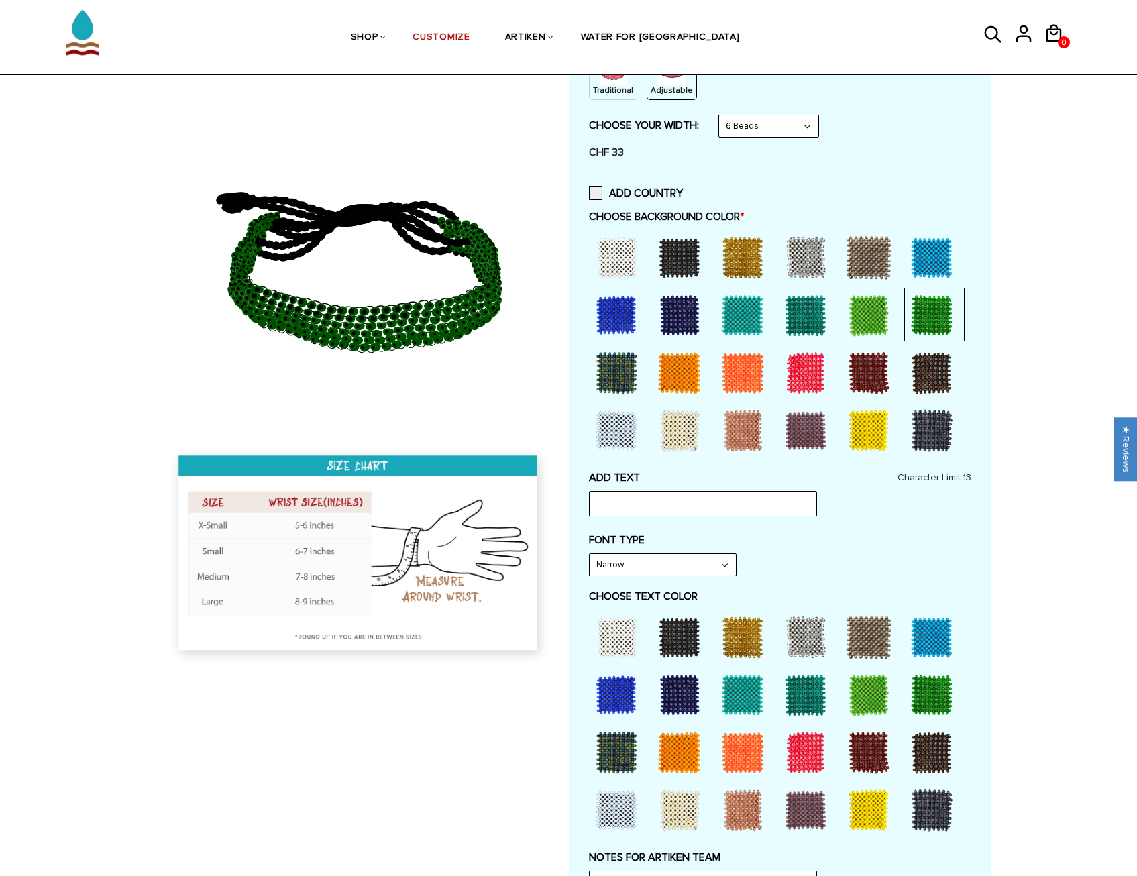
click at [936, 436] on div at bounding box center [932, 431] width 54 height 54
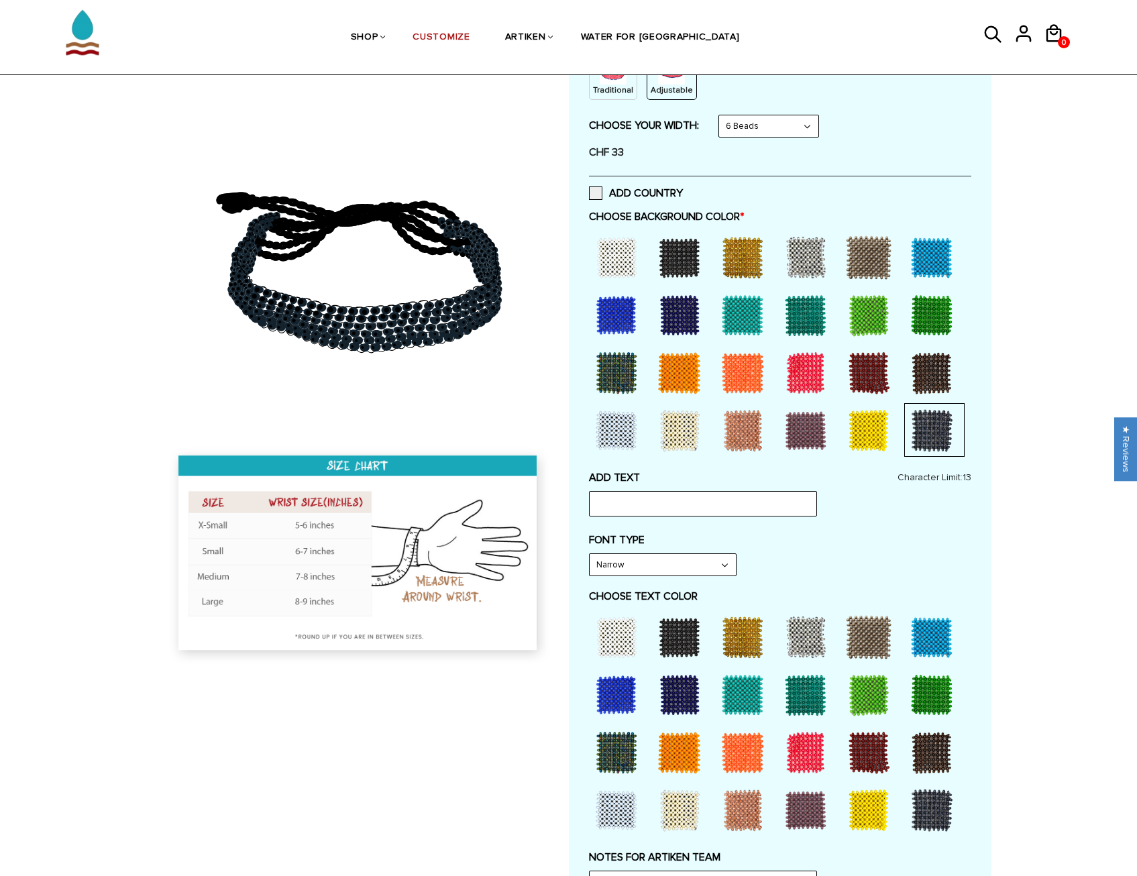
click at [932, 326] on div at bounding box center [932, 315] width 54 height 54
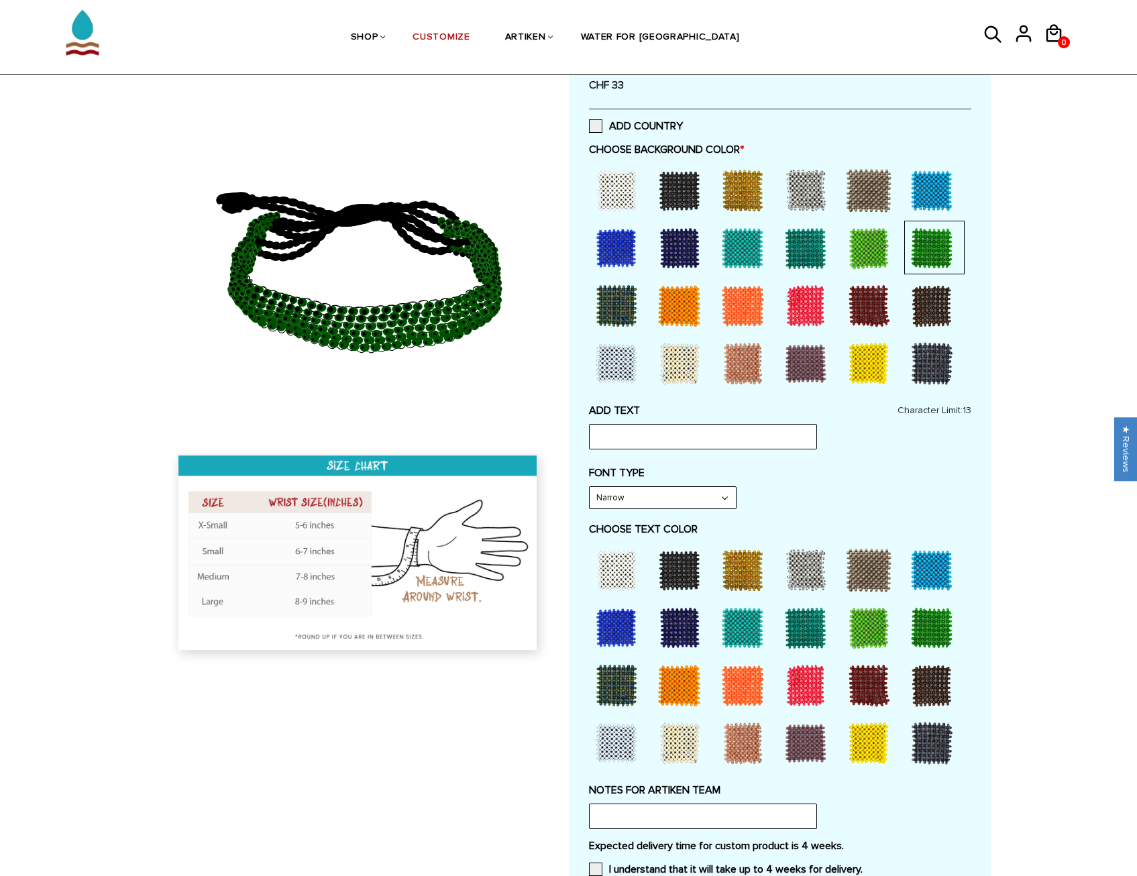
scroll to position [0, 0]
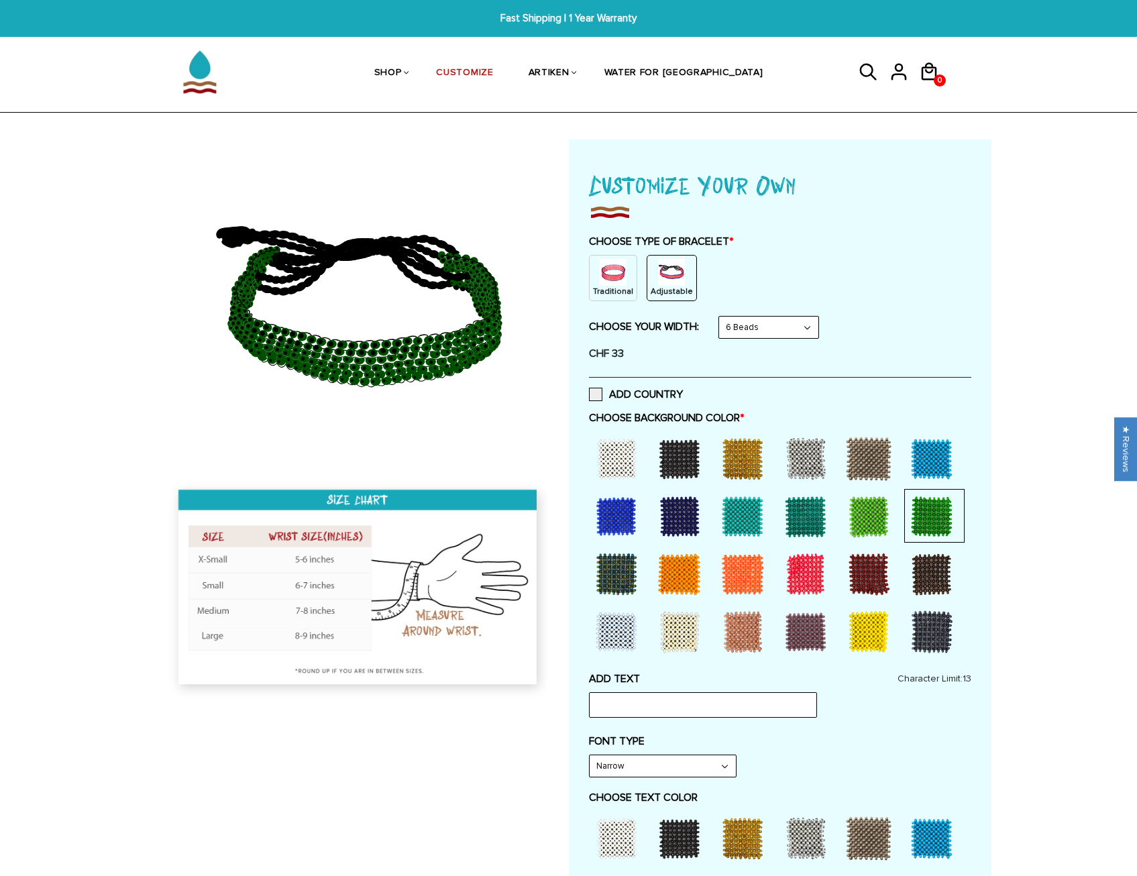
click at [675, 468] on div at bounding box center [680, 459] width 54 height 54
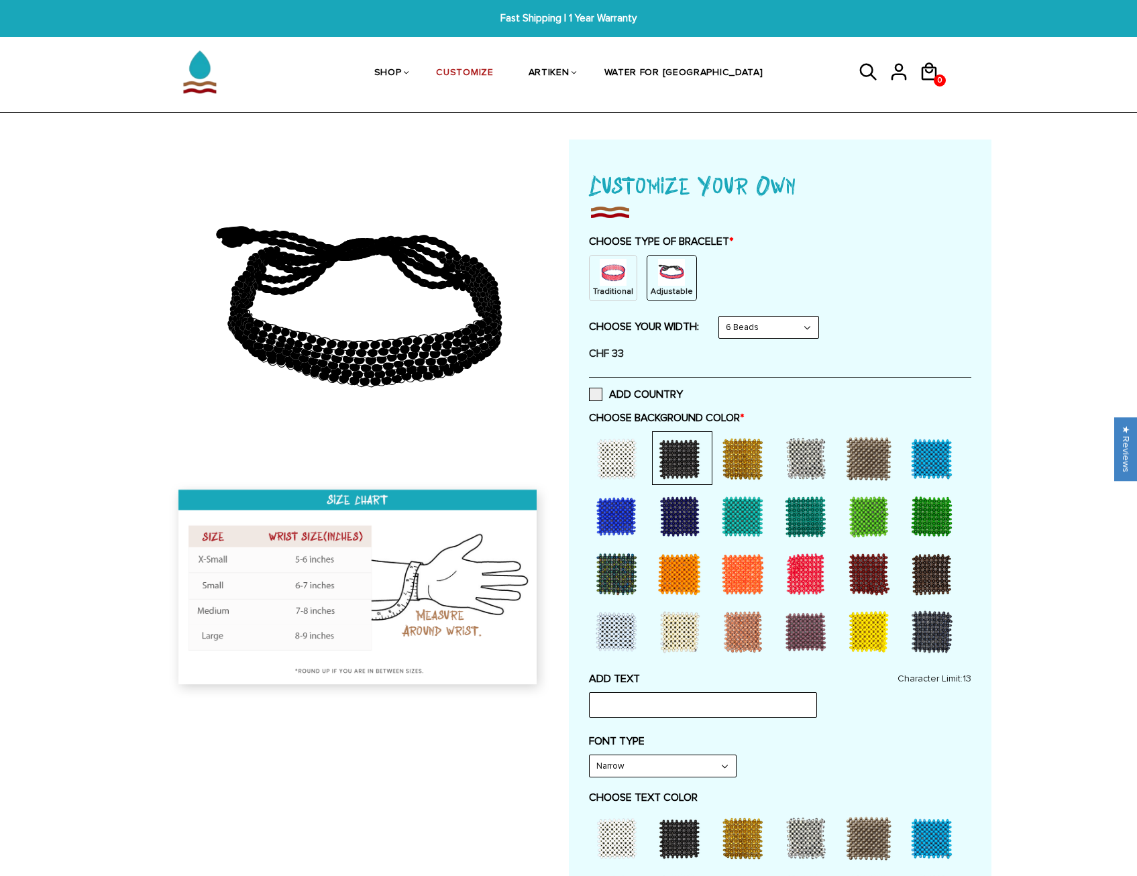
click at [877, 637] on div at bounding box center [869, 632] width 54 height 54
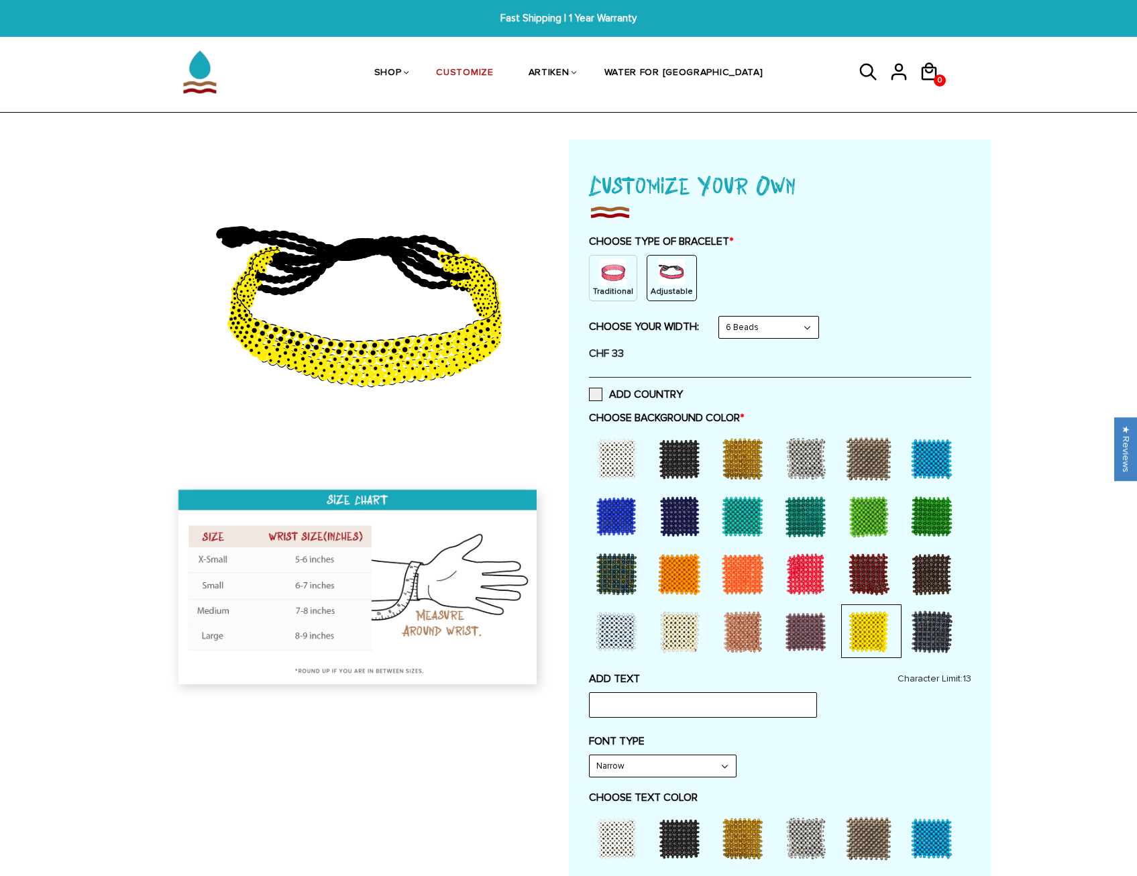
click at [674, 456] on div at bounding box center [680, 459] width 54 height 54
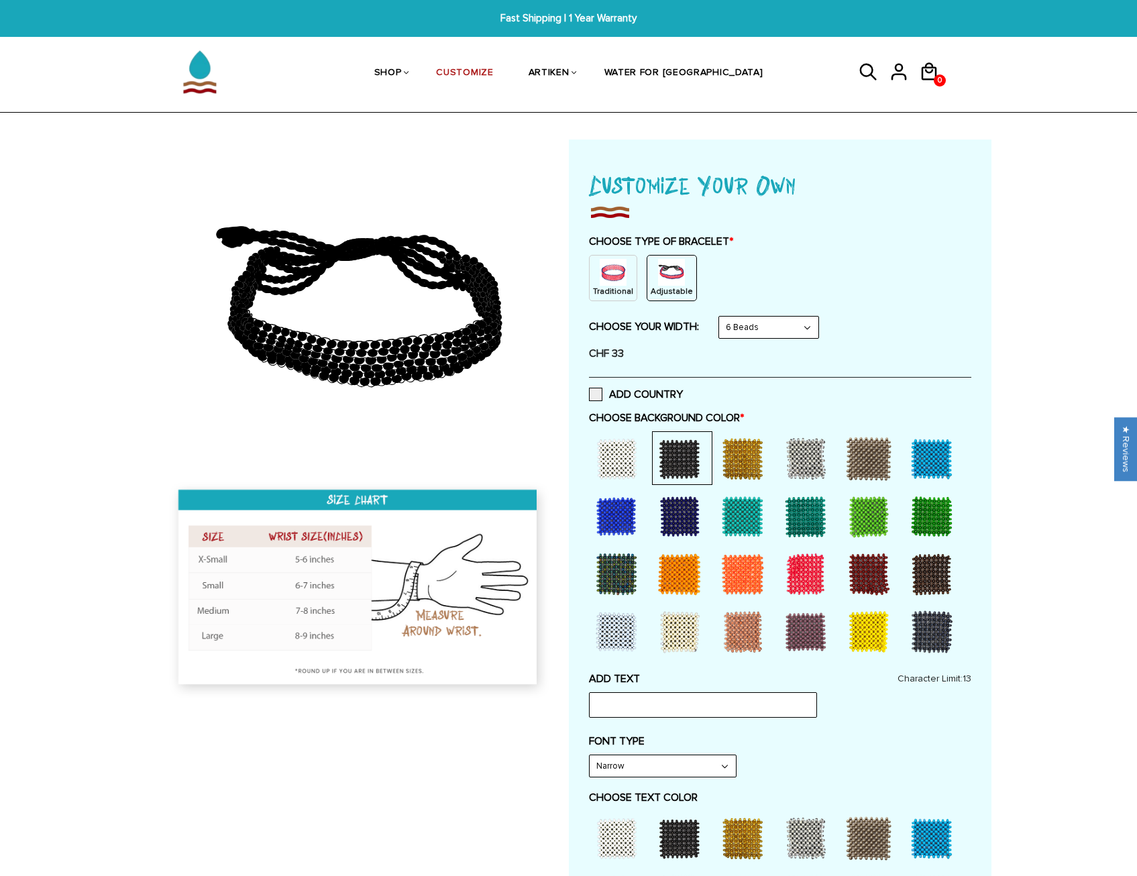
click at [728, 456] on div at bounding box center [743, 459] width 54 height 54
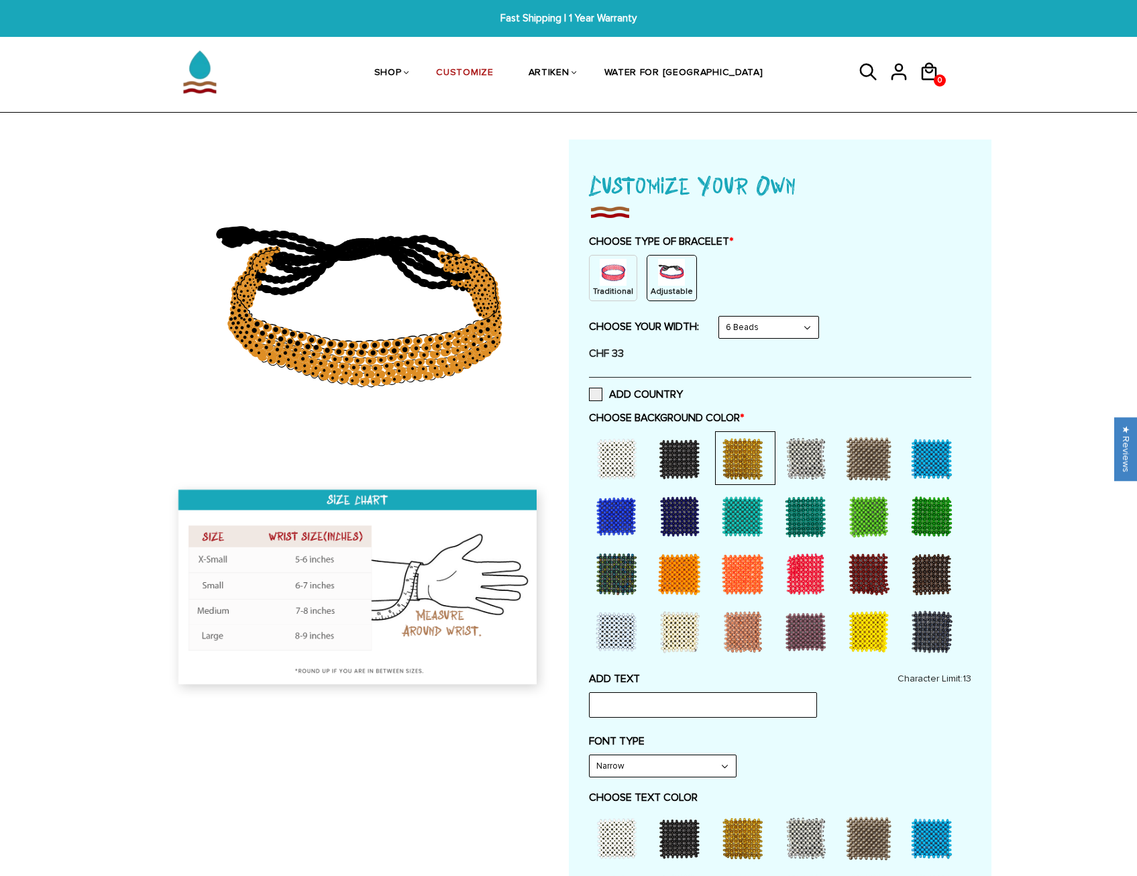
click at [621, 463] on div at bounding box center [617, 459] width 54 height 54
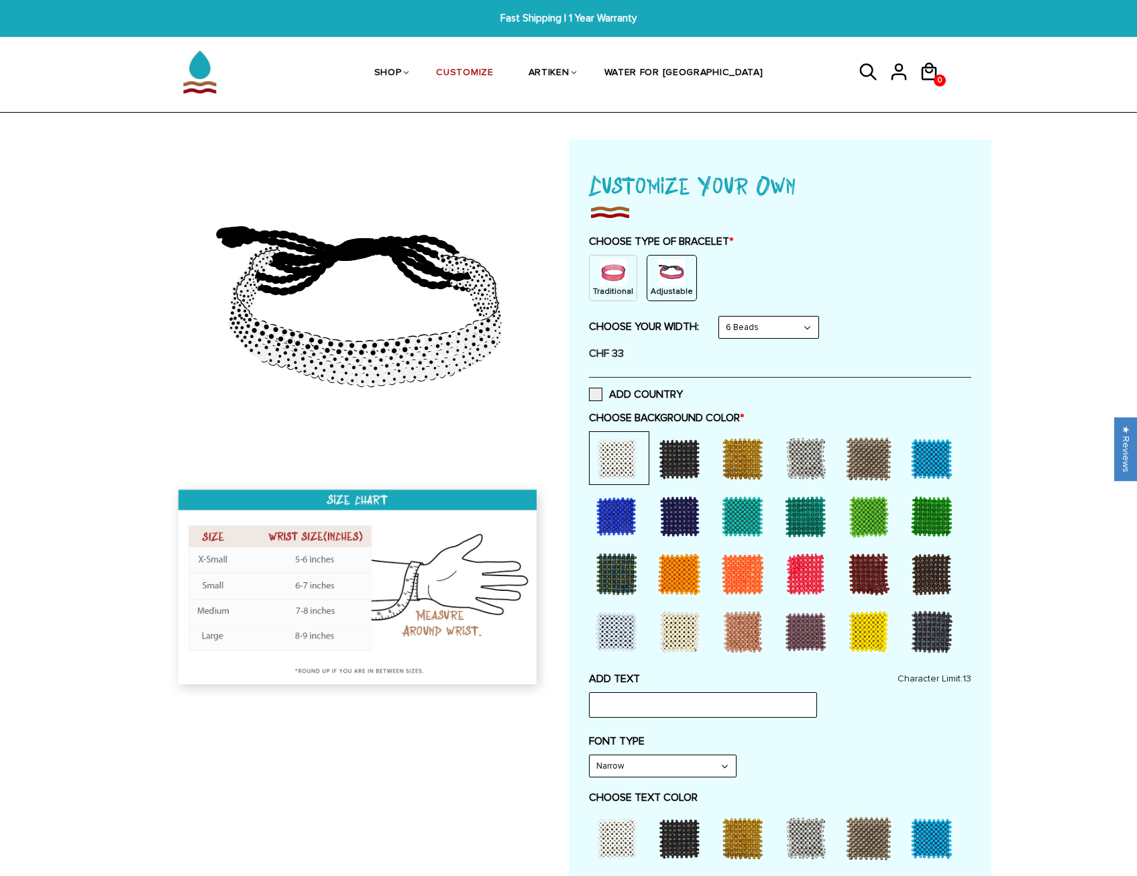
click at [815, 457] on div at bounding box center [806, 459] width 54 height 54
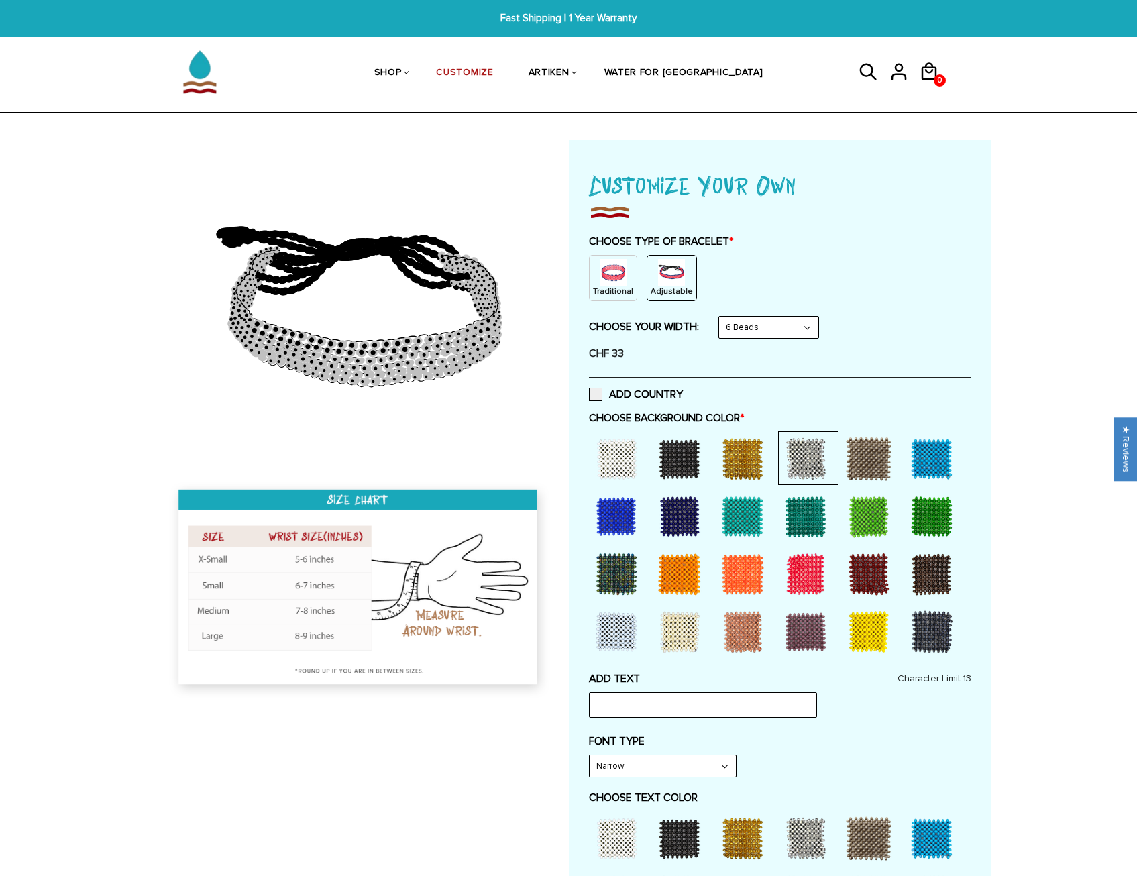
click at [876, 458] on div at bounding box center [869, 459] width 54 height 54
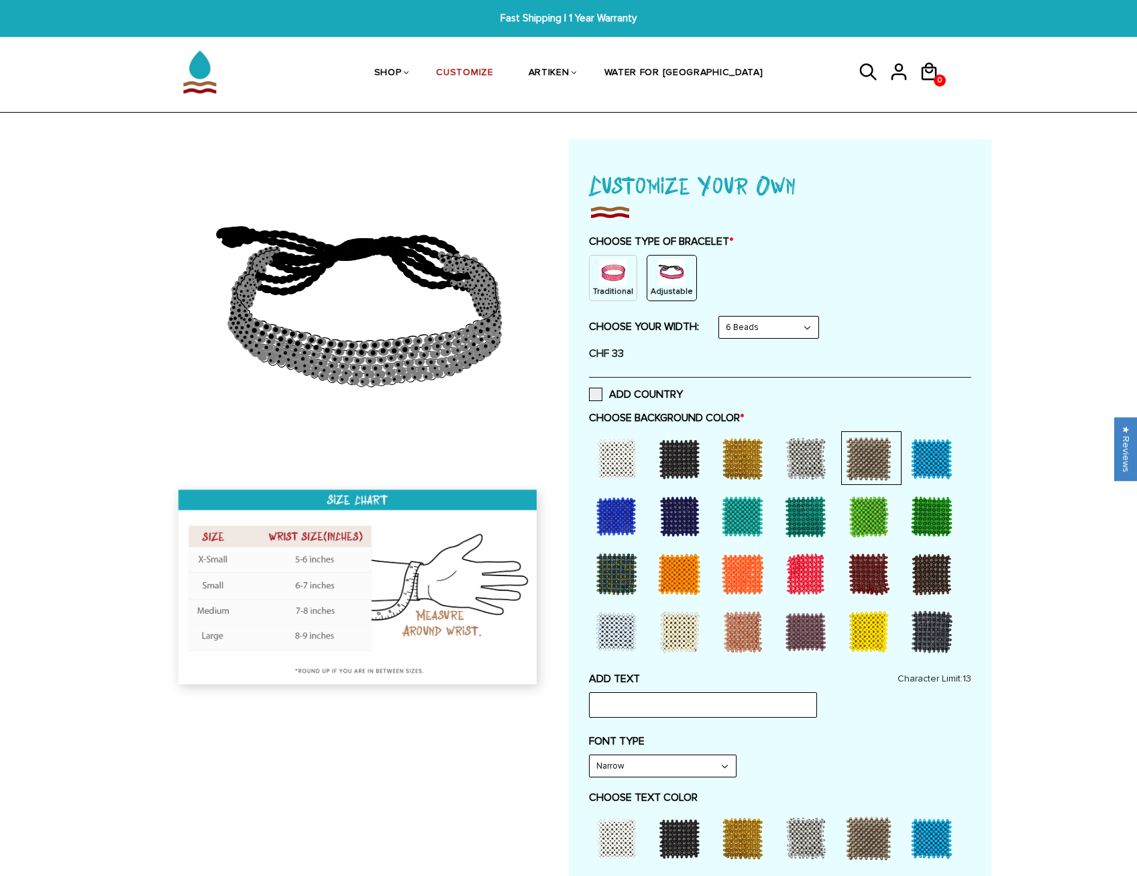
click at [920, 459] on div at bounding box center [932, 459] width 54 height 54
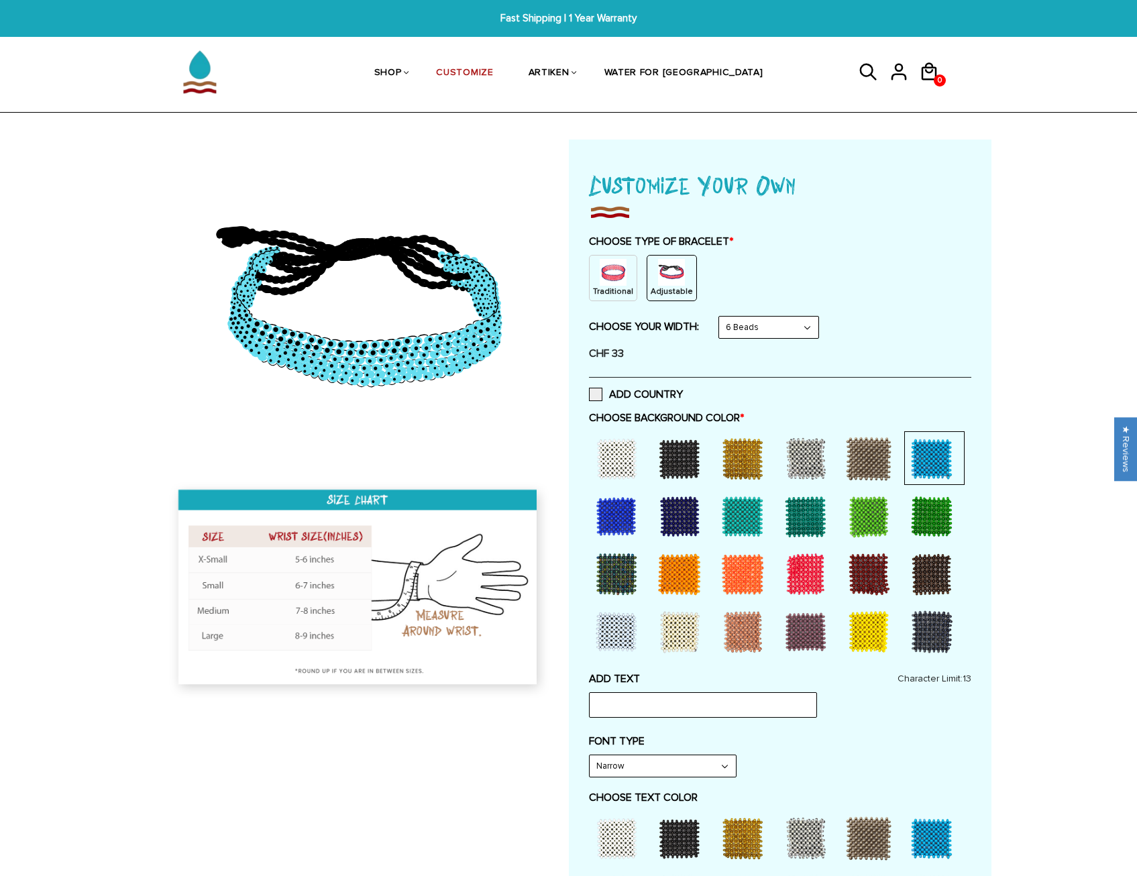
click at [605, 512] on div at bounding box center [617, 517] width 54 height 54
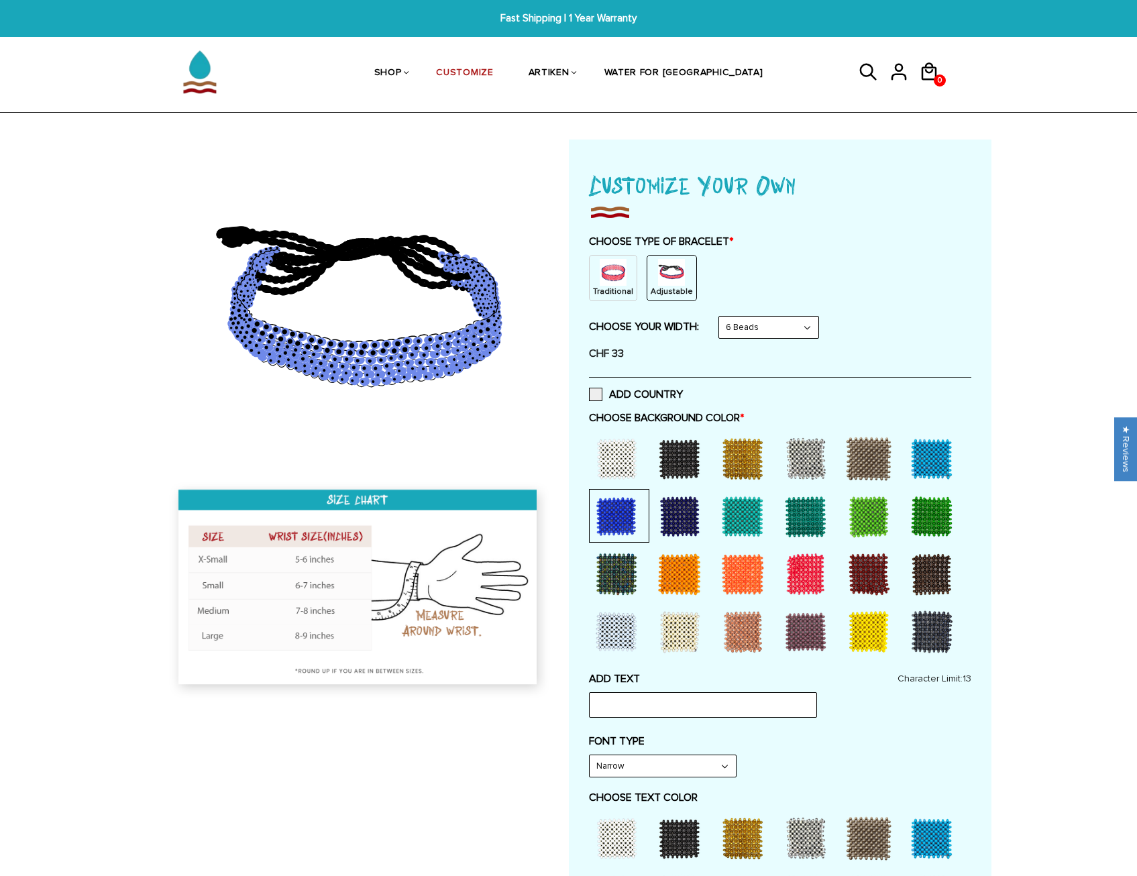
click at [683, 520] on div at bounding box center [680, 517] width 54 height 54
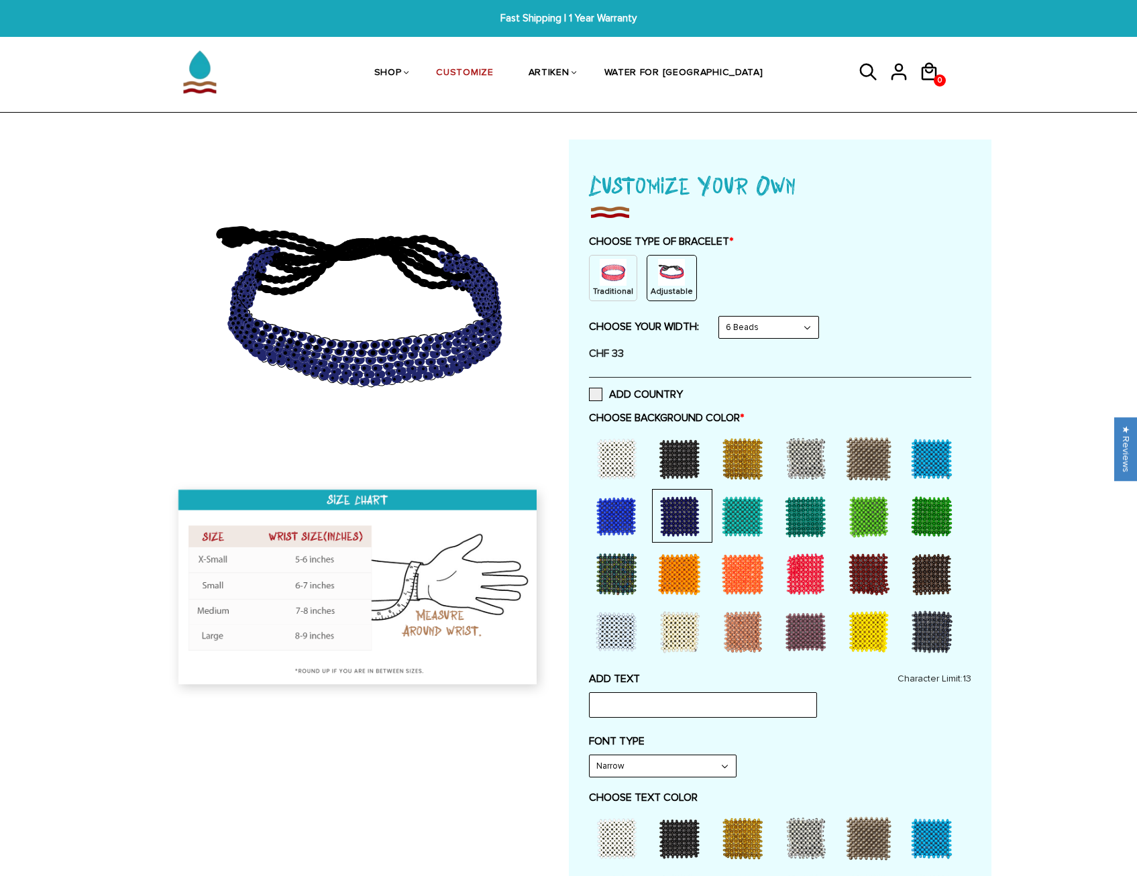
click at [736, 521] on div at bounding box center [743, 517] width 54 height 54
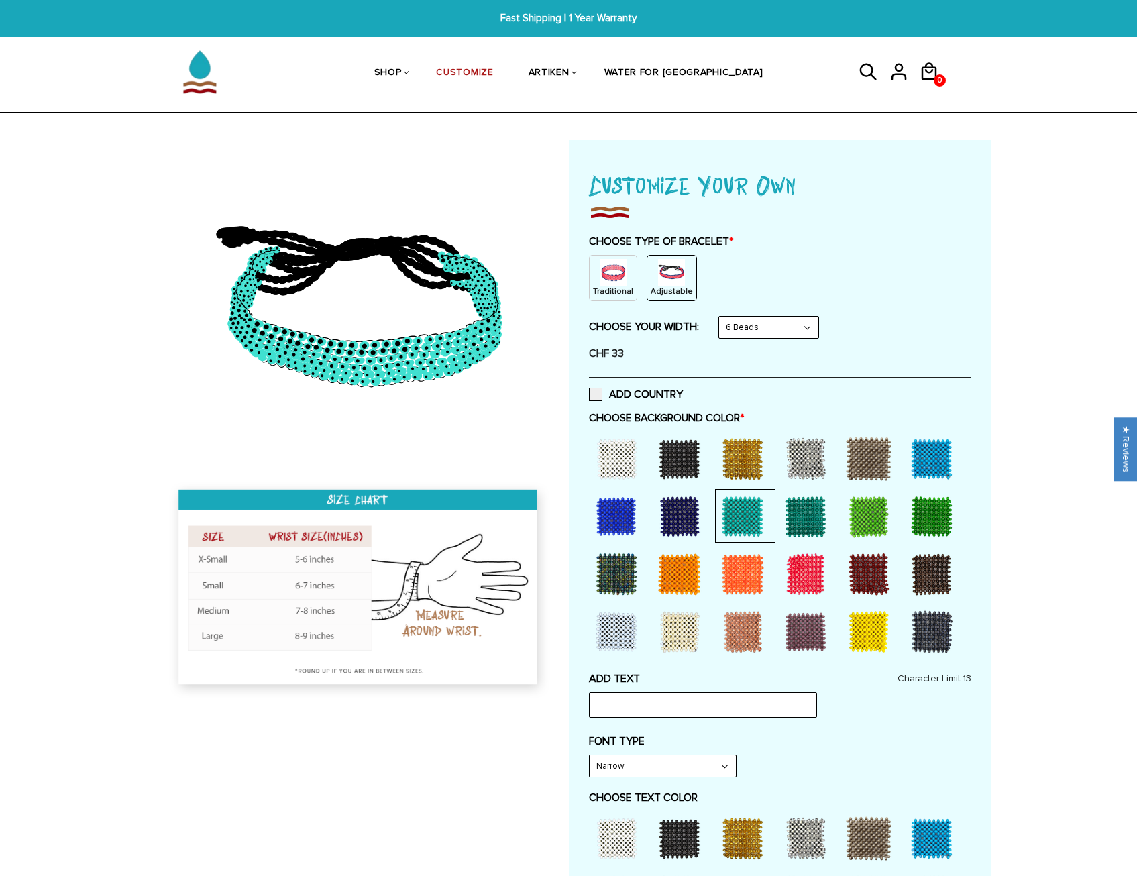
click at [783, 521] on div at bounding box center [806, 517] width 54 height 54
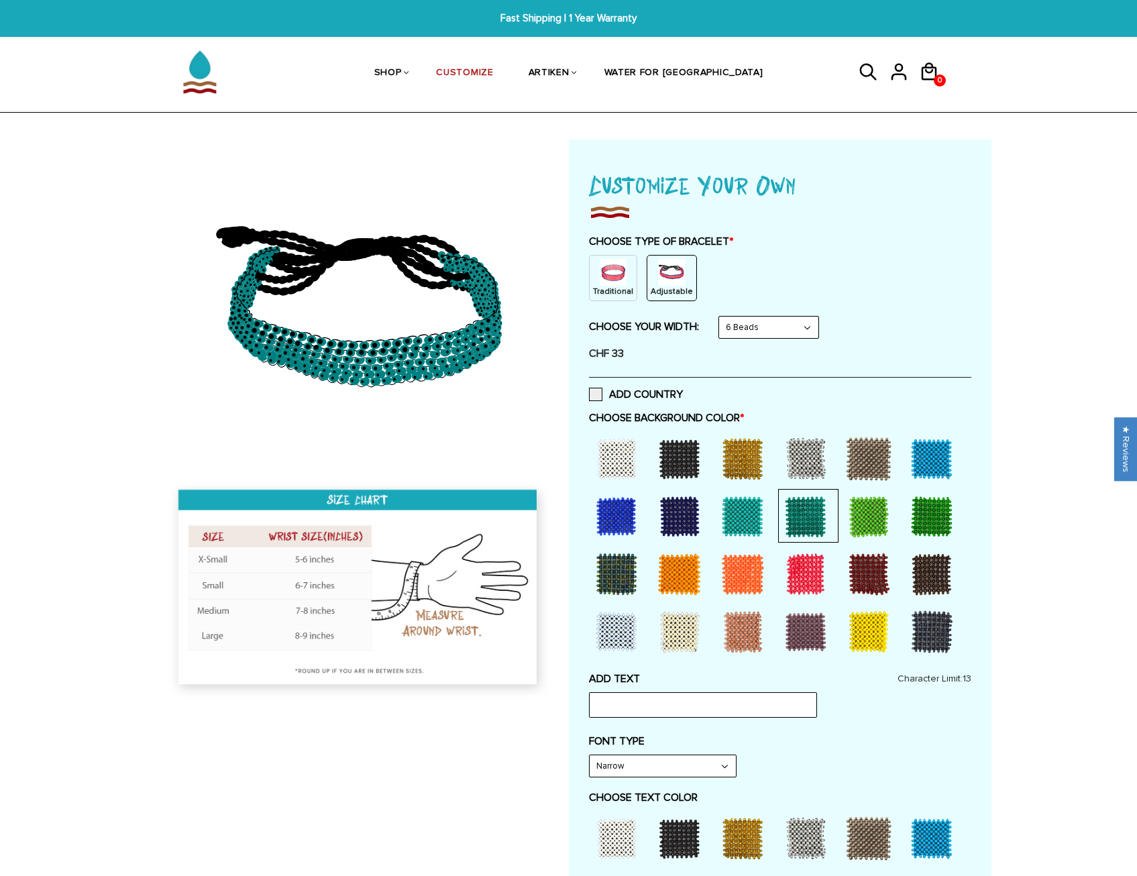
click at [883, 521] on div at bounding box center [869, 517] width 54 height 54
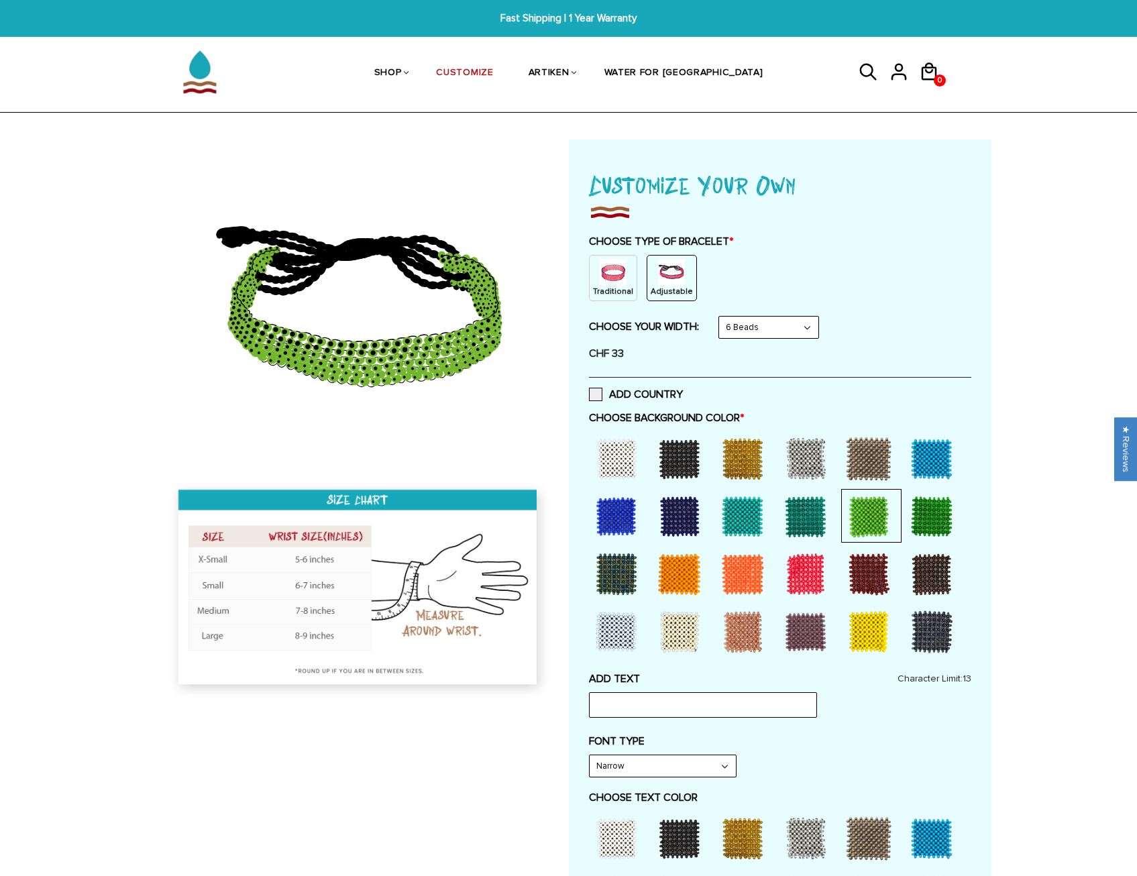
click at [910, 518] on div at bounding box center [932, 517] width 54 height 54
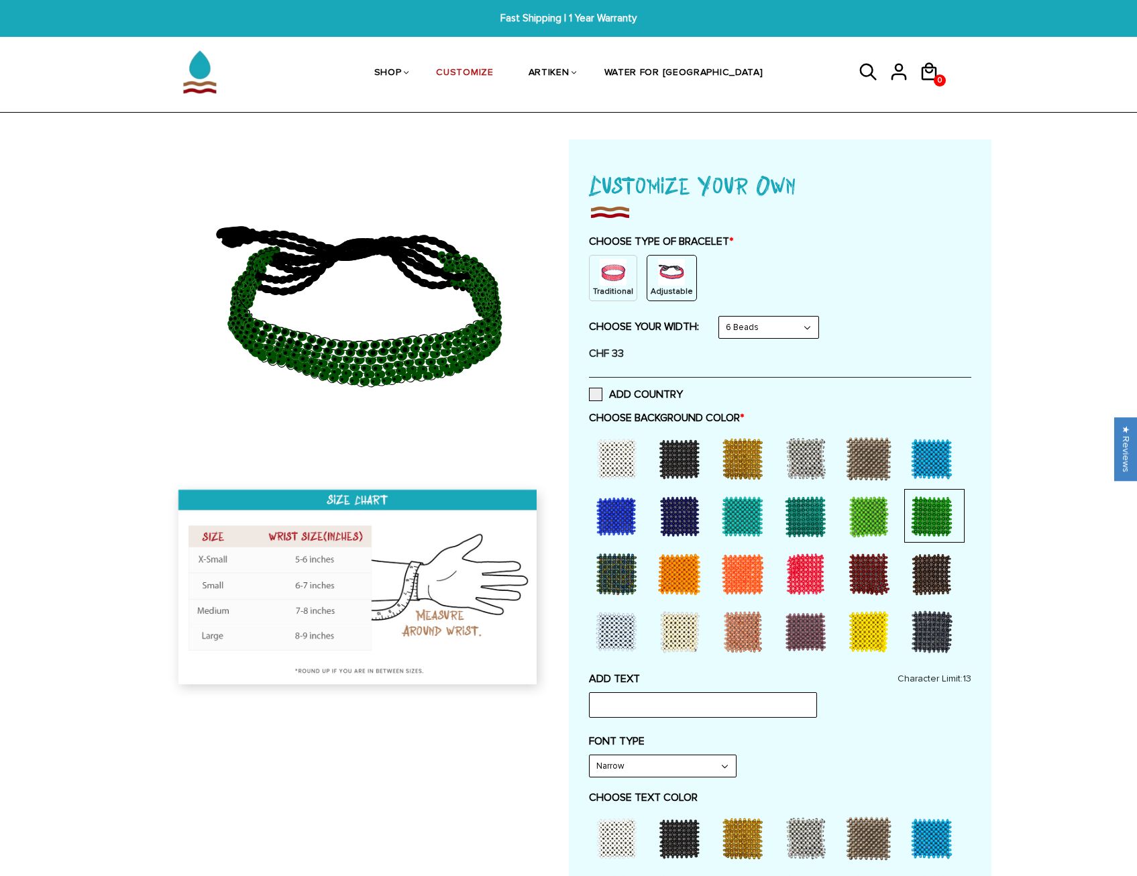
click at [924, 582] on div at bounding box center [932, 574] width 54 height 54
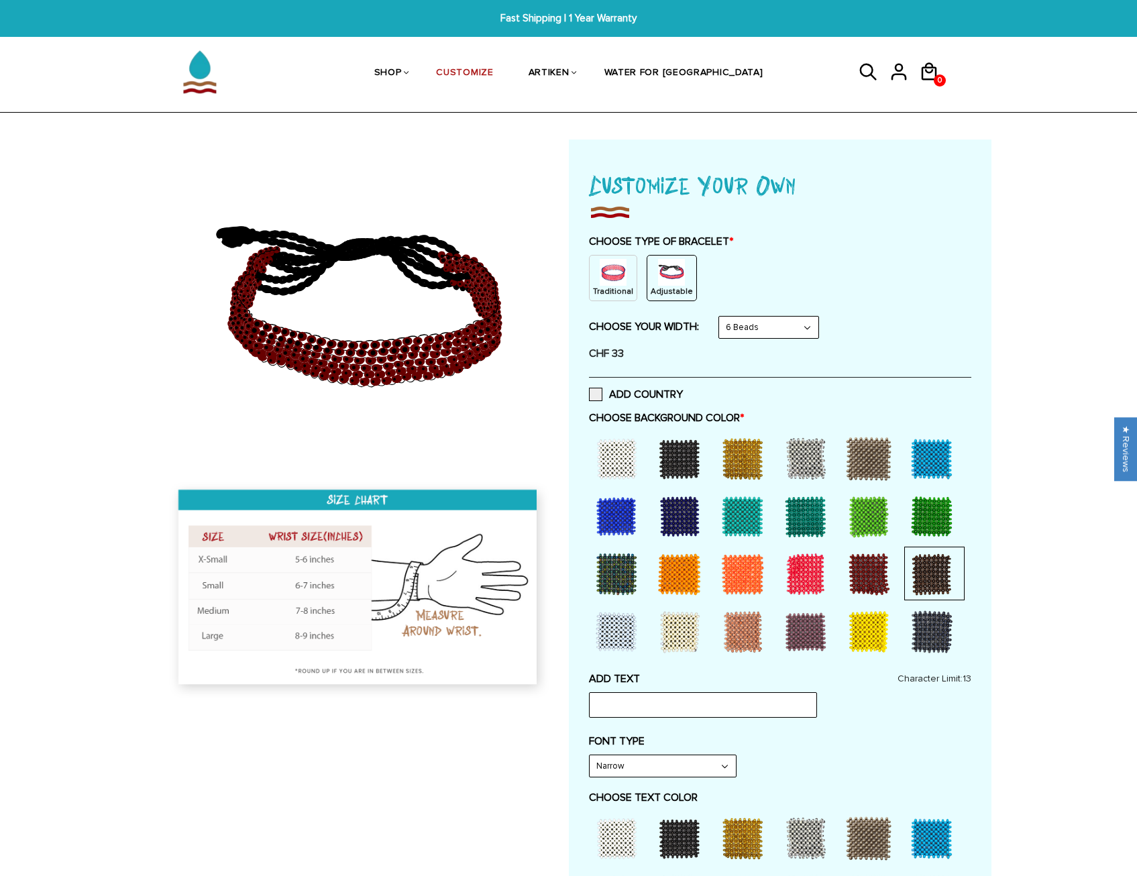
click at [859, 576] on div at bounding box center [869, 574] width 54 height 54
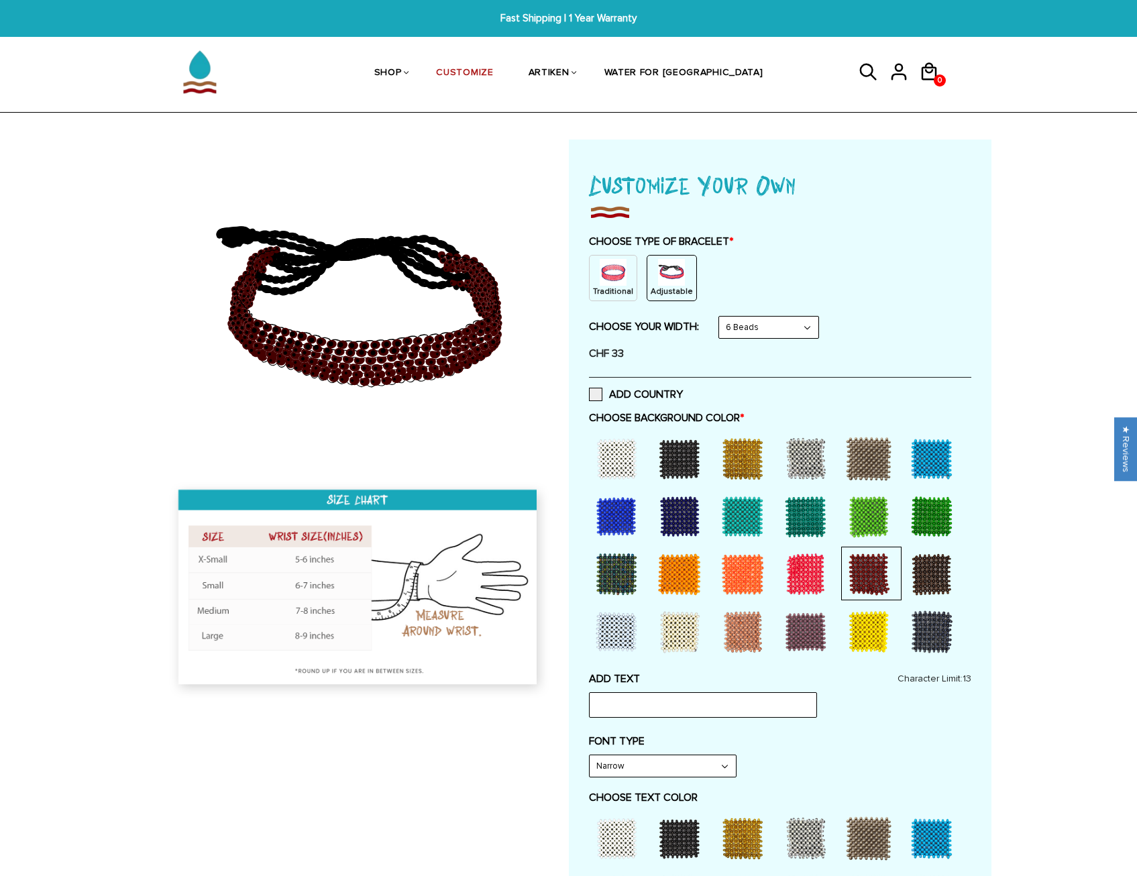
click at [808, 576] on div at bounding box center [806, 574] width 54 height 54
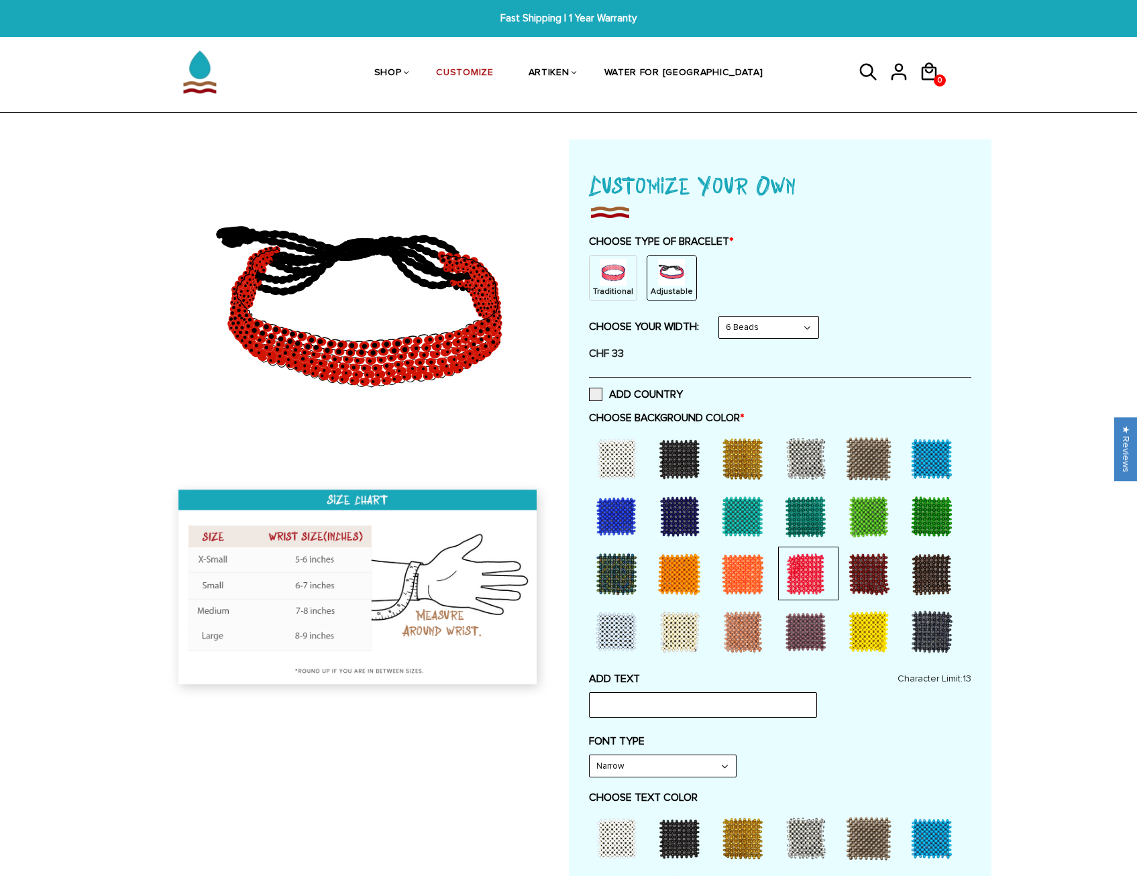
click at [741, 576] on div at bounding box center [743, 574] width 54 height 54
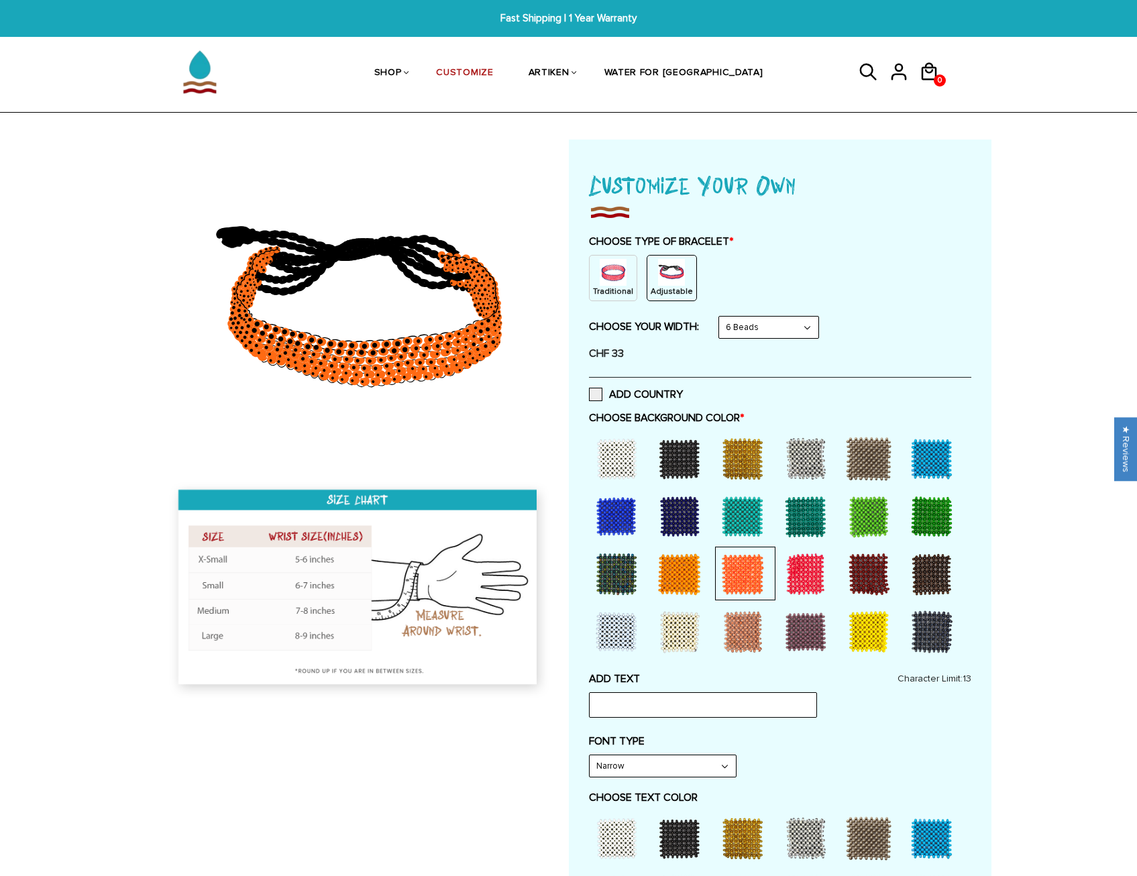
click at [670, 576] on div at bounding box center [680, 574] width 54 height 54
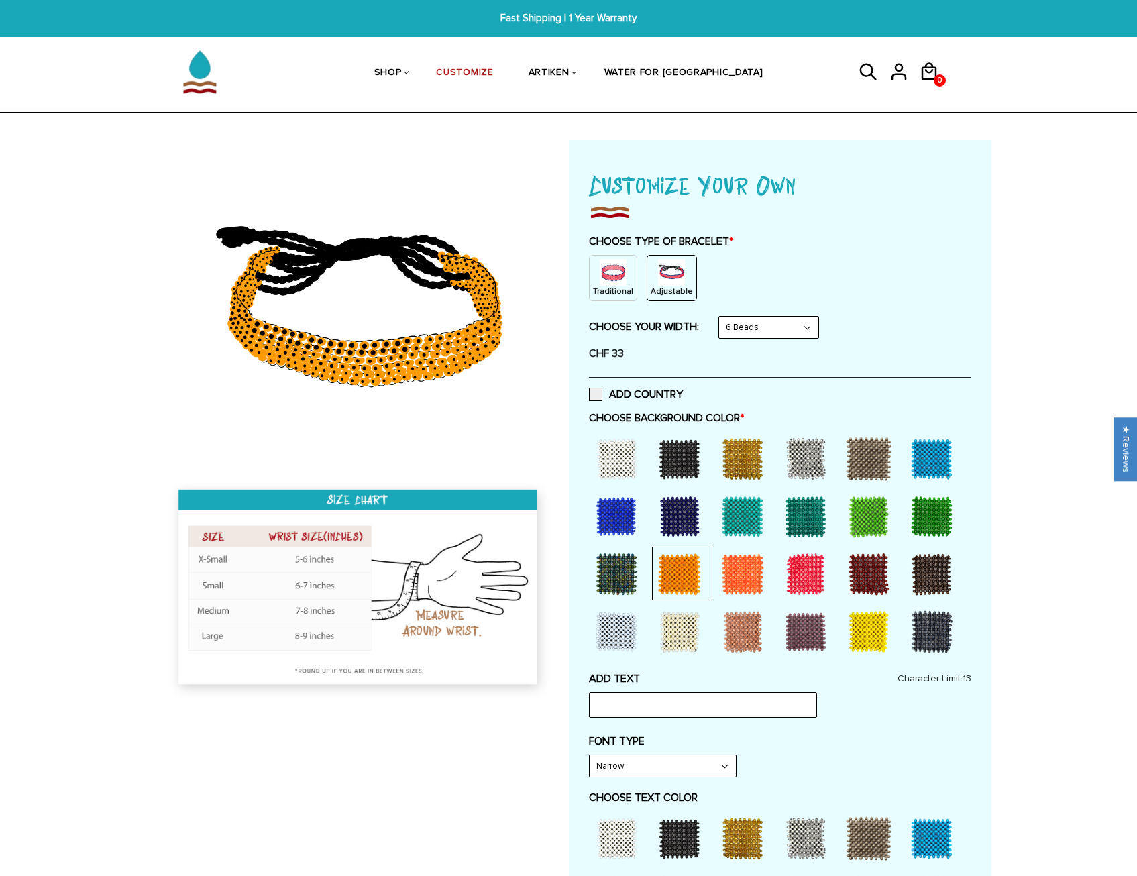
click at [625, 577] on div at bounding box center [617, 574] width 54 height 54
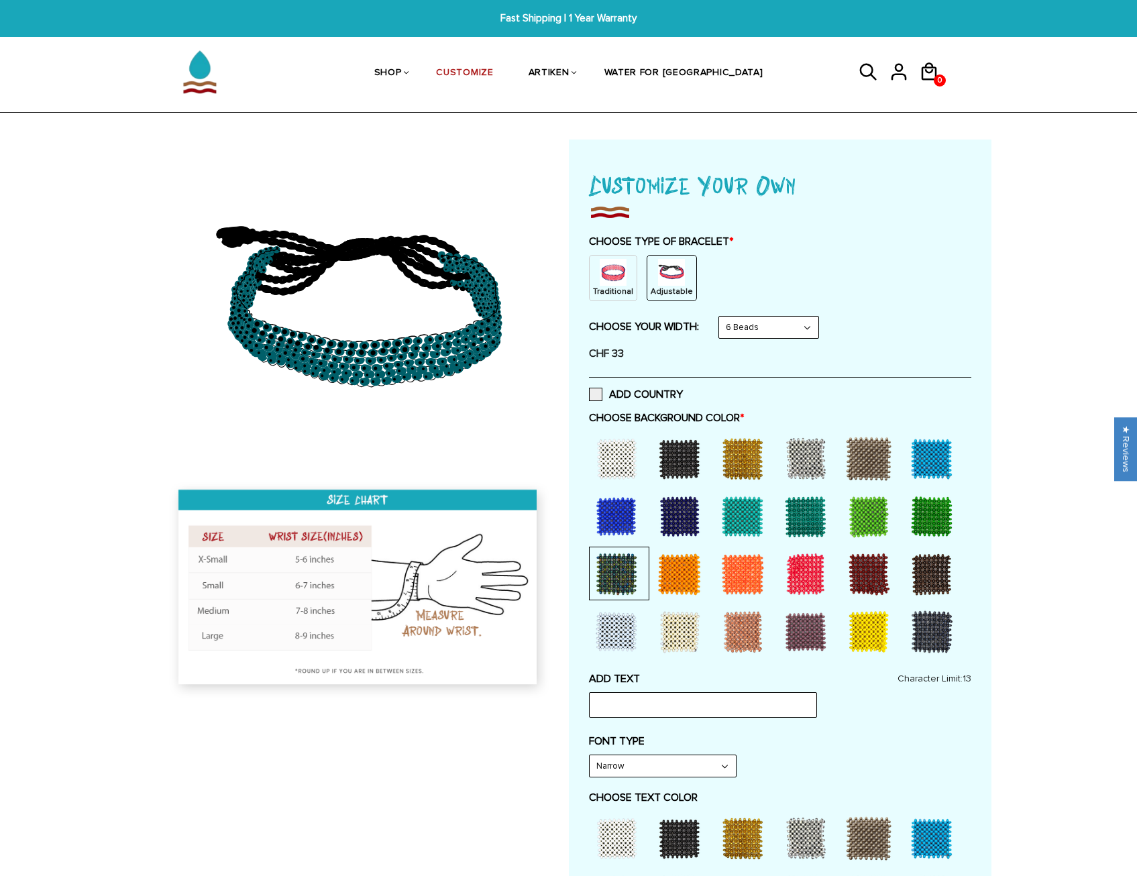
click at [632, 627] on div at bounding box center [617, 632] width 54 height 54
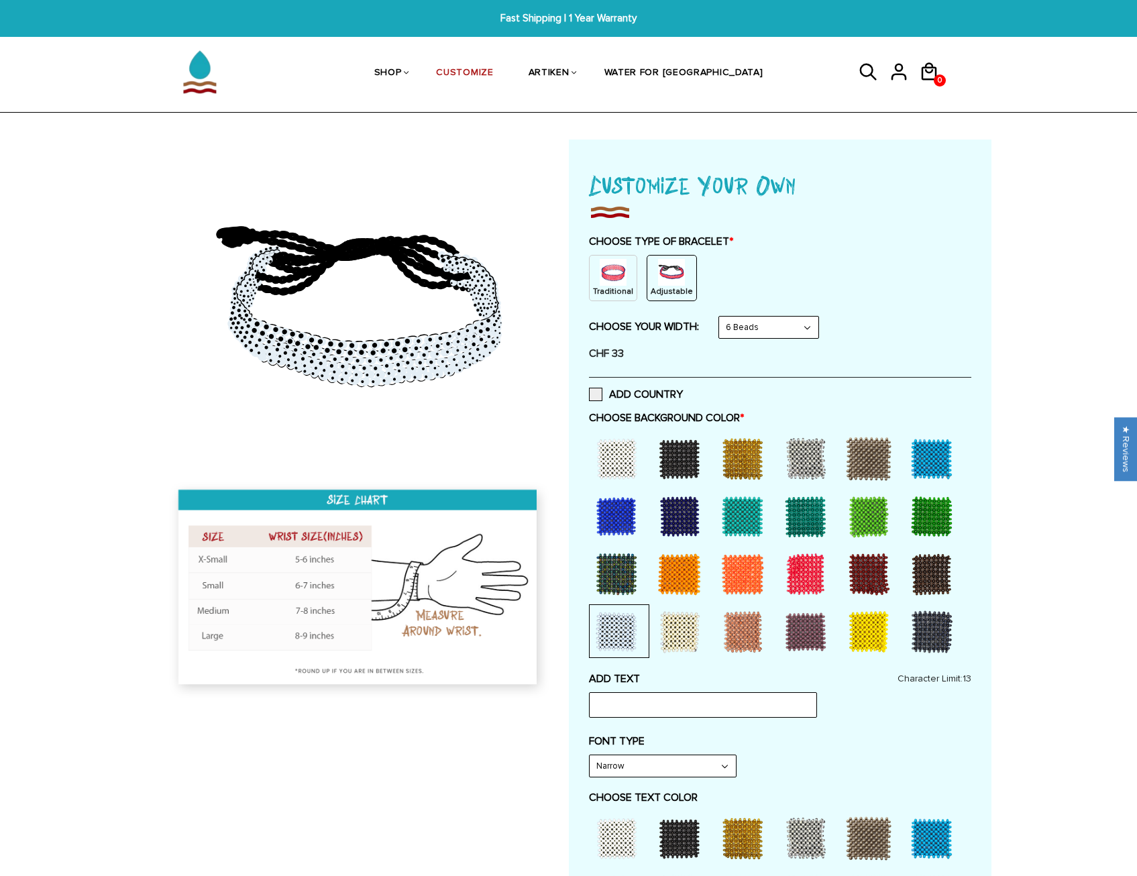
click at [667, 628] on div at bounding box center [680, 632] width 54 height 54
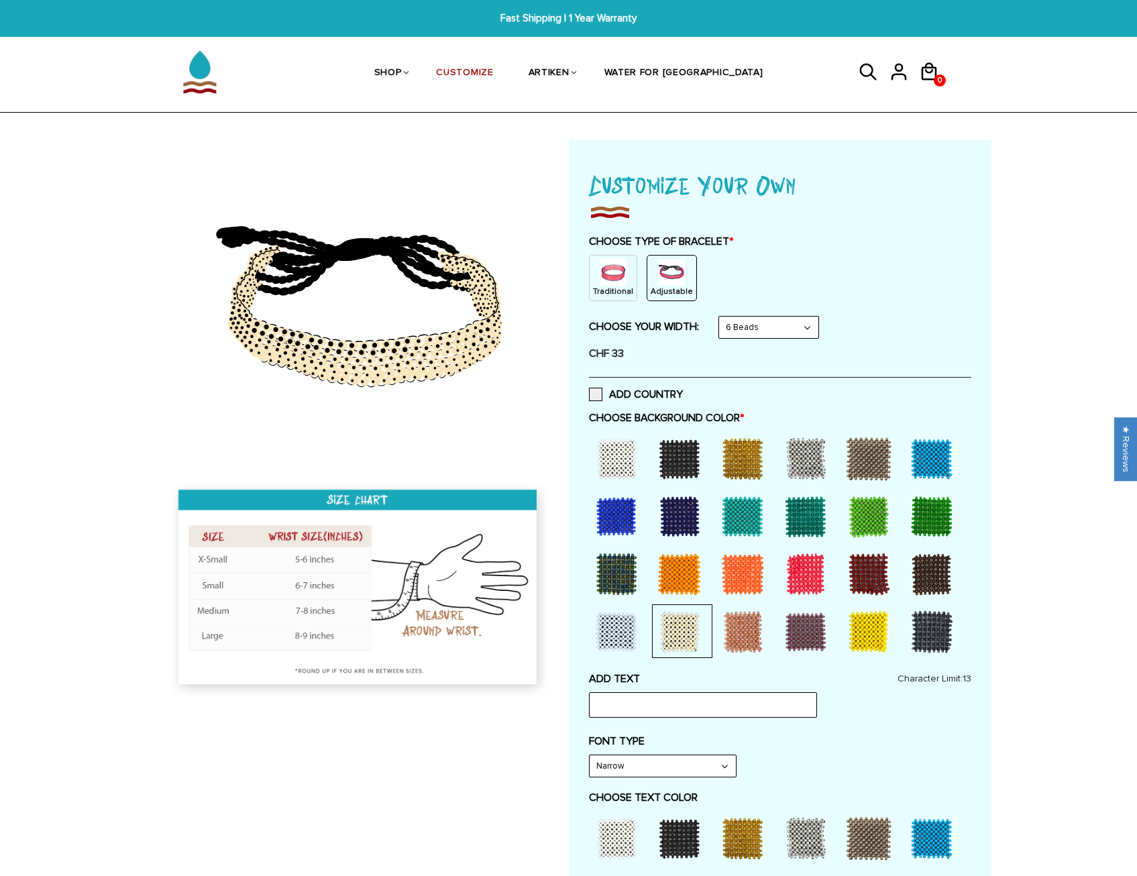
click at [733, 629] on div at bounding box center [743, 632] width 54 height 54
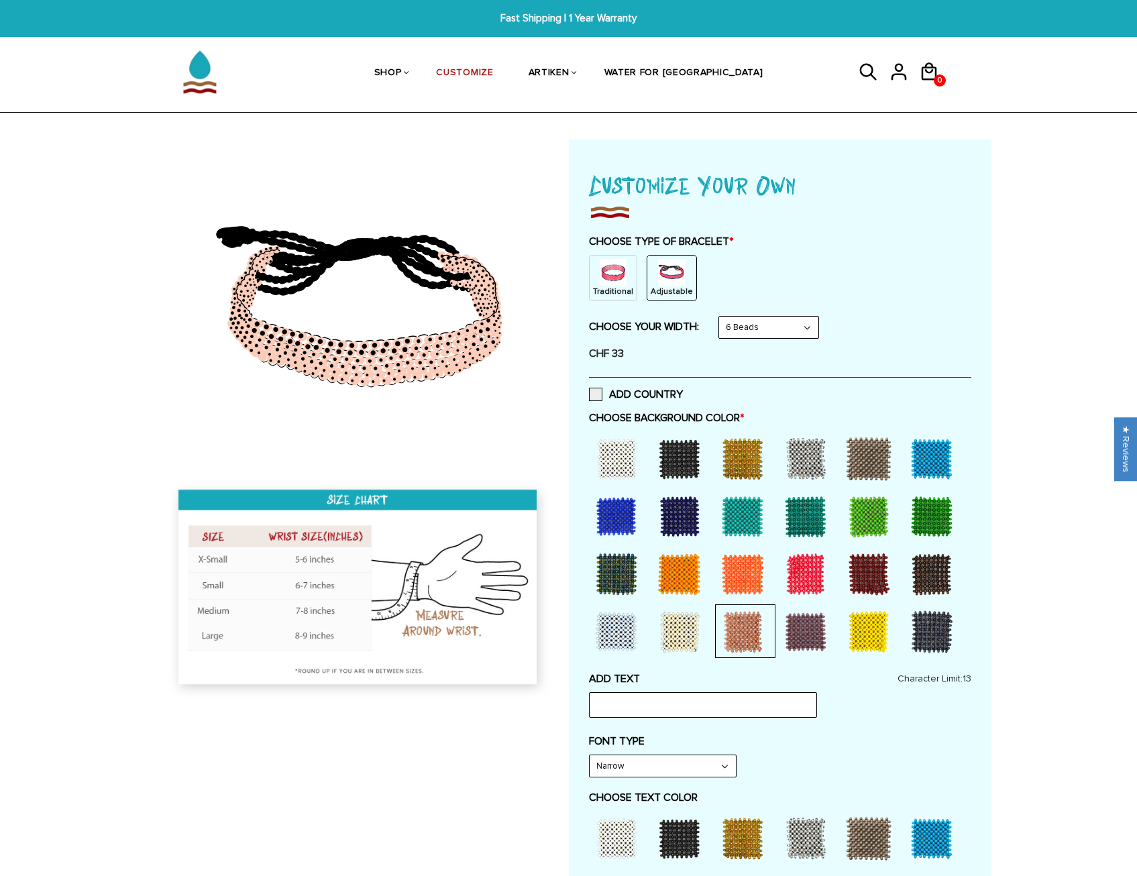
click at [808, 626] on div at bounding box center [806, 632] width 54 height 54
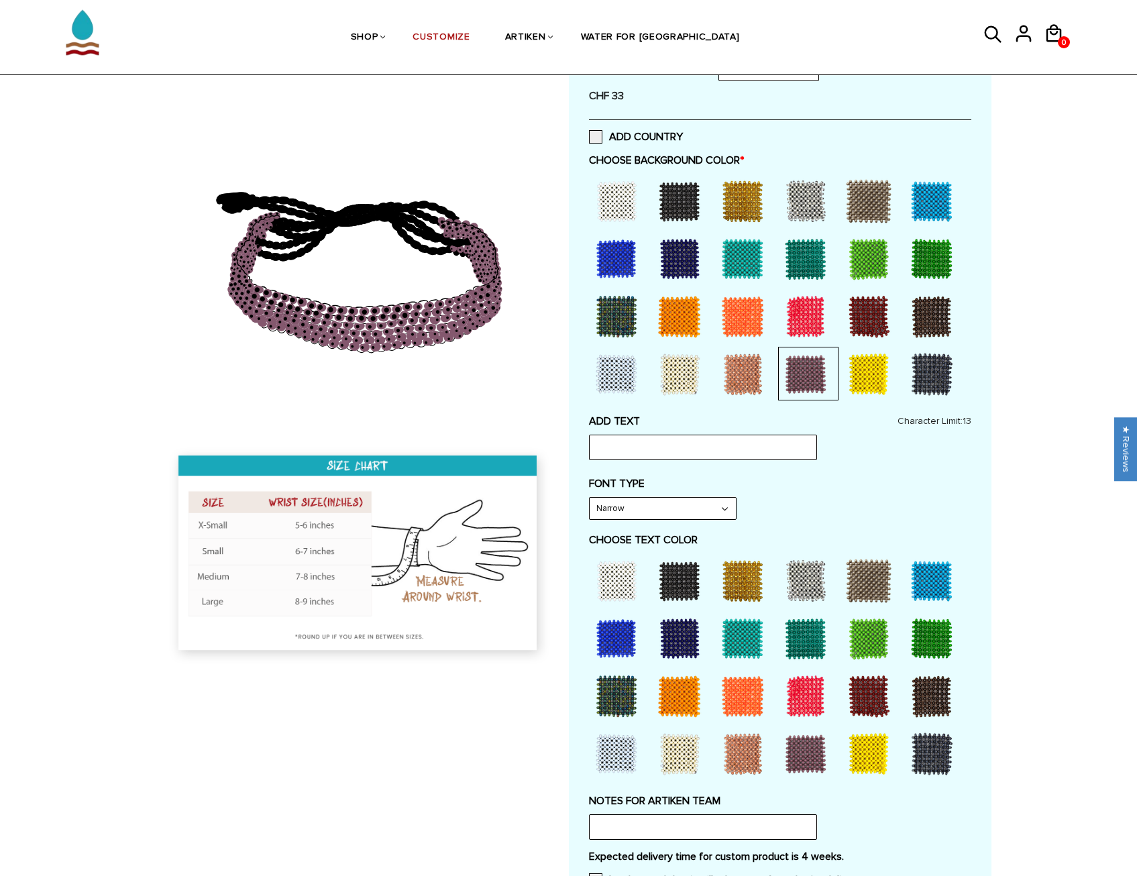
scroll to position [402, 0]
